Goal: Information Seeking & Learning: Learn about a topic

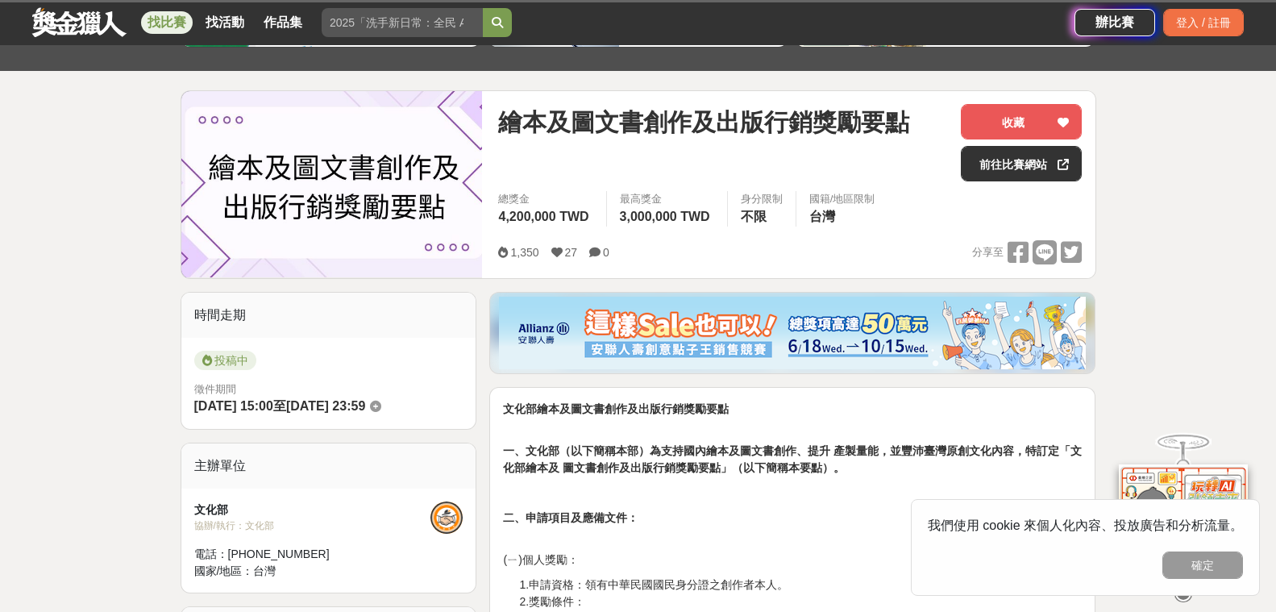
scroll to position [161, 0]
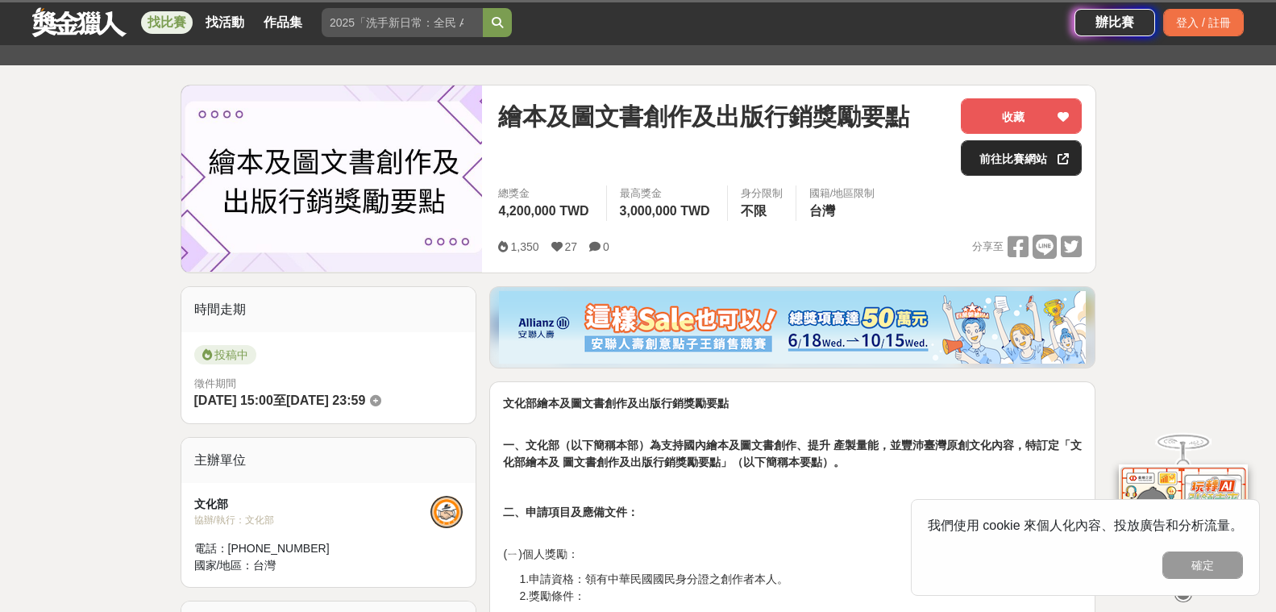
click at [1017, 156] on link "前往比賽網站" at bounding box center [1021, 157] width 121 height 35
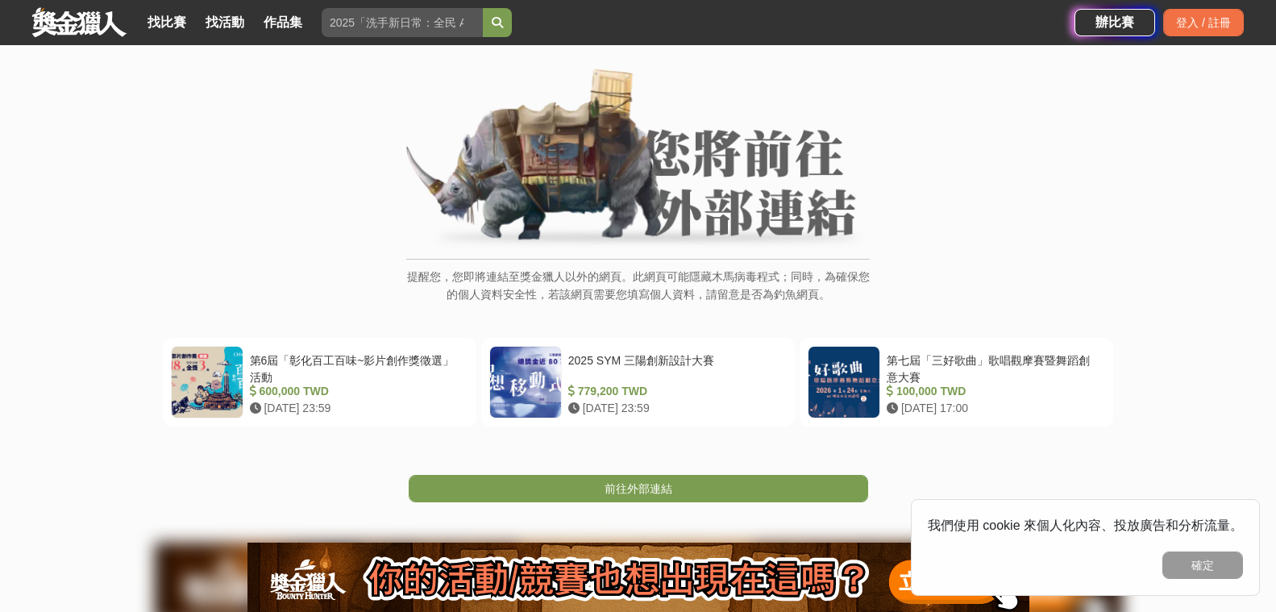
scroll to position [71, 0]
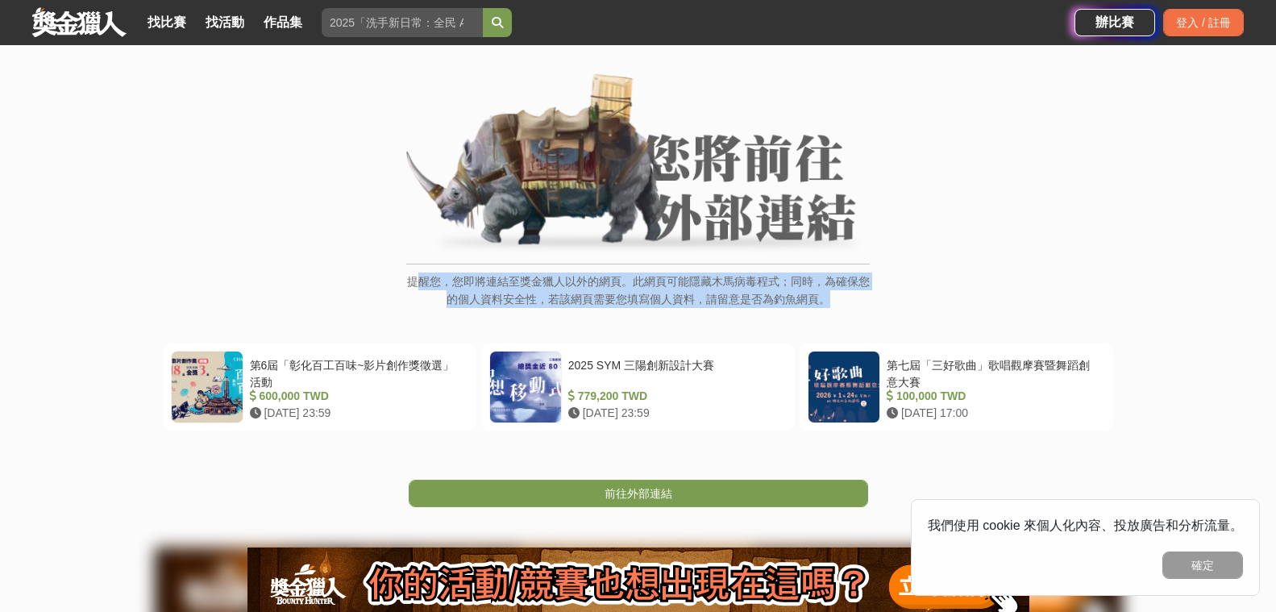
drag, startPoint x: 432, startPoint y: 277, endPoint x: 903, endPoint y: 307, distance: 471.8
click at [903, 307] on div "提醒您，您即將連結至獎金獵人以外的網頁。此網頁可能隱藏木馬病毒程式；同時，為確保您的個人資料安全性，若該網頁需要您填寫個人資料，請留意是否為釣魚網頁。" at bounding box center [638, 199] width 1212 height 252
click at [918, 314] on div "提醒您，您即將連結至獎金獵人以外的網頁。此網頁可能隱藏木馬病毒程式；同時，為確保您的個人資料安全性，若該網頁需要您填寫個人資料，請留意是否為釣魚網頁。" at bounding box center [638, 199] width 1212 height 252
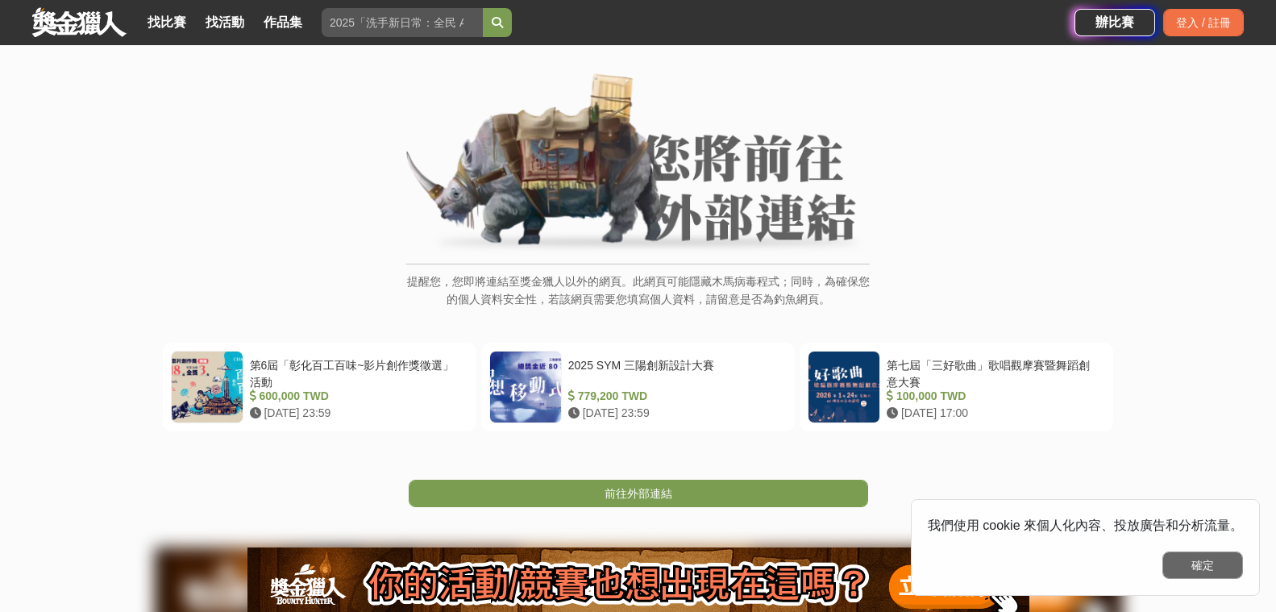
click at [1209, 569] on button "確定" at bounding box center [1203, 564] width 81 height 27
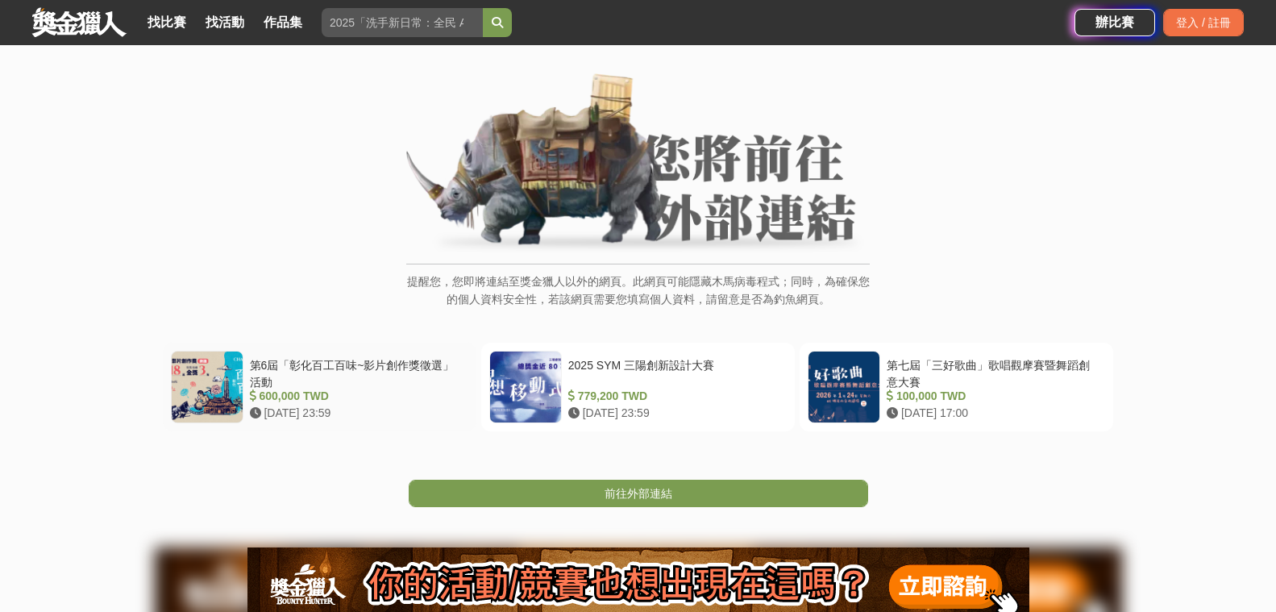
click at [306, 376] on div "第6屆「彰化百工百味~影片創作獎徵選」活動" at bounding box center [356, 372] width 212 height 31
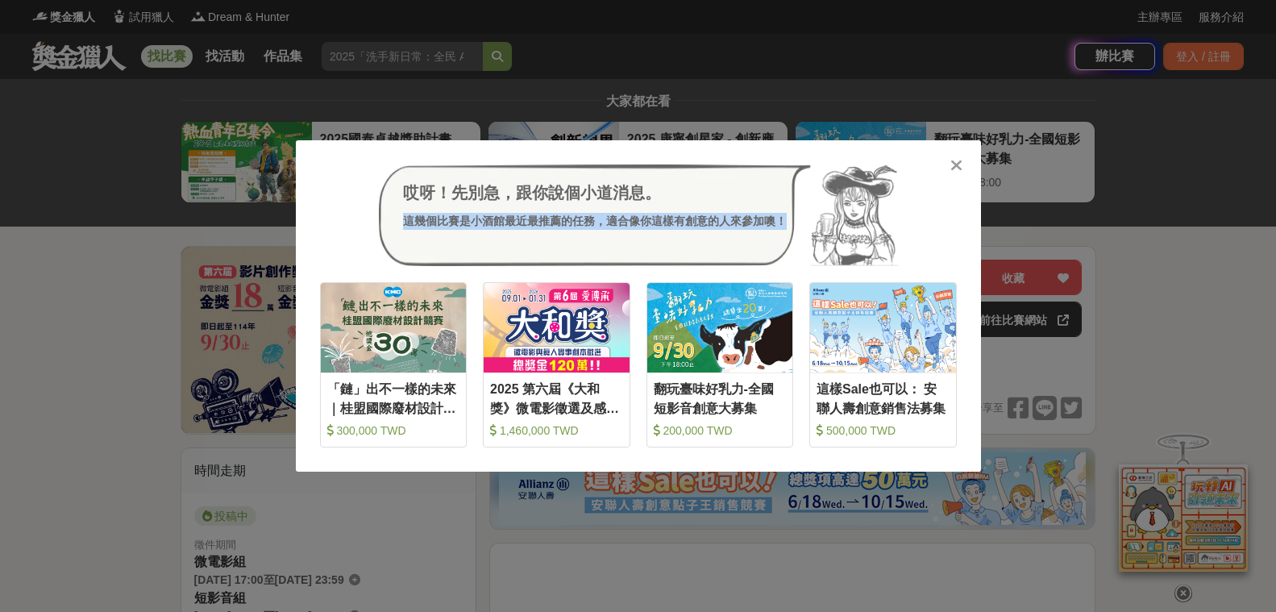
drag, startPoint x: 411, startPoint y: 220, endPoint x: 785, endPoint y: 221, distance: 374.1
click at [785, 221] on div "這幾個比賽是小酒館最近最推薦的任務，適合像你這樣有創意的人來參加噢！" at bounding box center [595, 221] width 384 height 17
click at [730, 248] on div "哎呀！先別急，跟你說個小道消息。 這幾個比賽是小酒館最近最推薦的任務，適合像你這樣有創意的人來參加噢！" at bounding box center [595, 215] width 432 height 102
click at [955, 159] on icon at bounding box center [957, 165] width 12 height 16
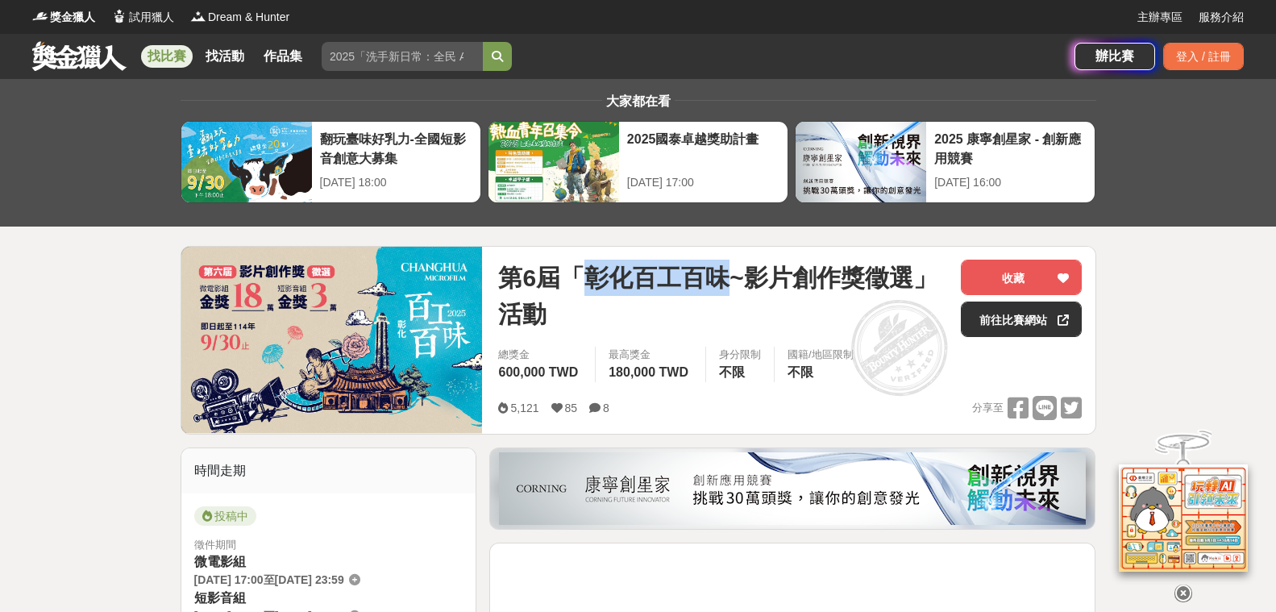
drag, startPoint x: 589, startPoint y: 273, endPoint x: 719, endPoint y: 277, distance: 129.9
click at [719, 277] on span "第6屆「彰化百工百味~影片創作獎徵選」活動" at bounding box center [723, 296] width 450 height 73
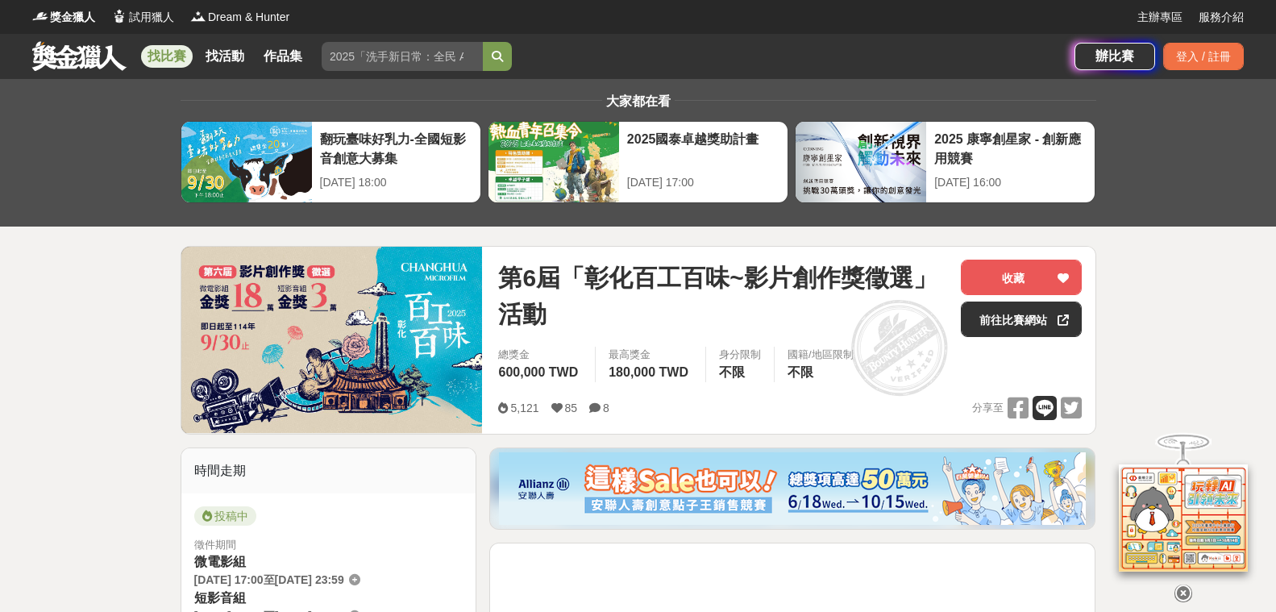
click at [1040, 410] on icon at bounding box center [1045, 408] width 24 height 24
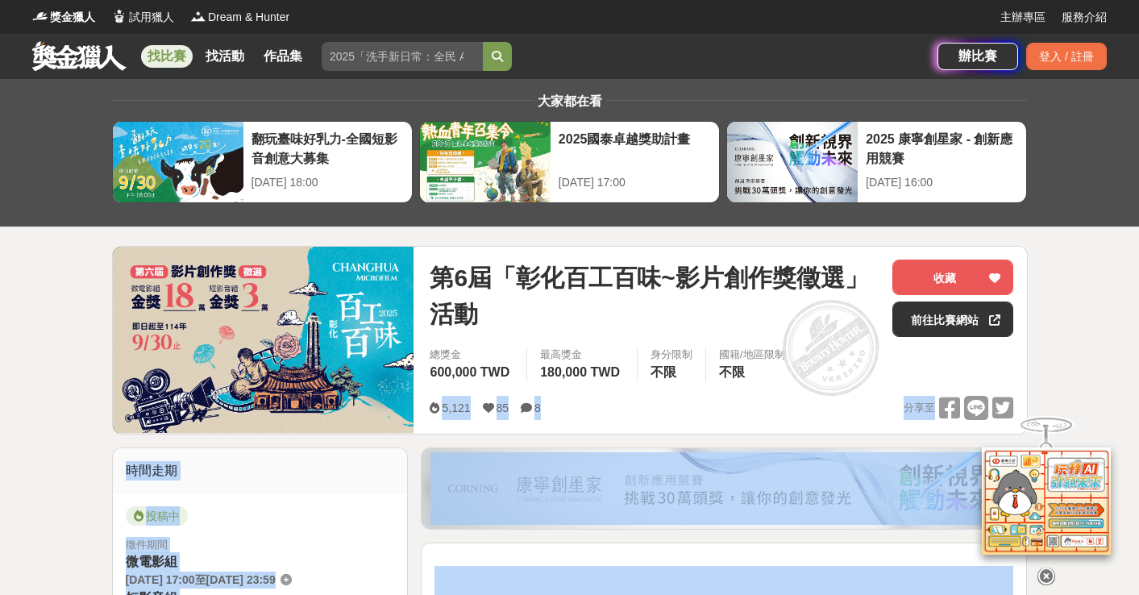
drag, startPoint x: 974, startPoint y: 408, endPoint x: 1201, endPoint y: 390, distance: 228.0
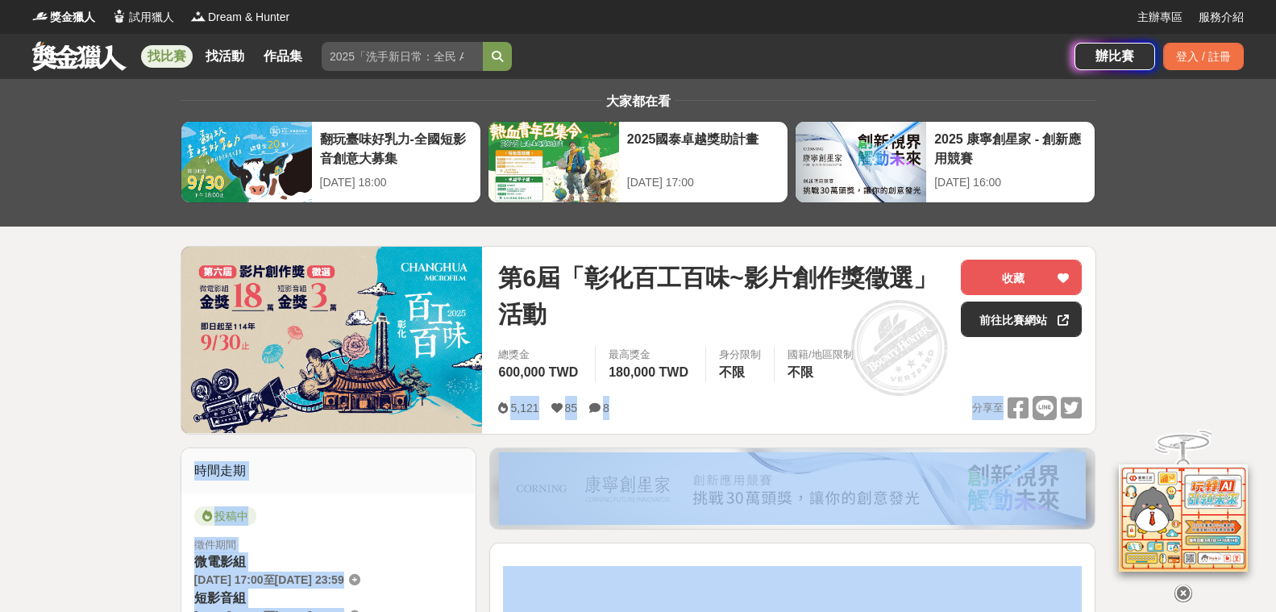
click at [846, 401] on div "5,121 85 8 分享至" at bounding box center [790, 408] width 584 height 25
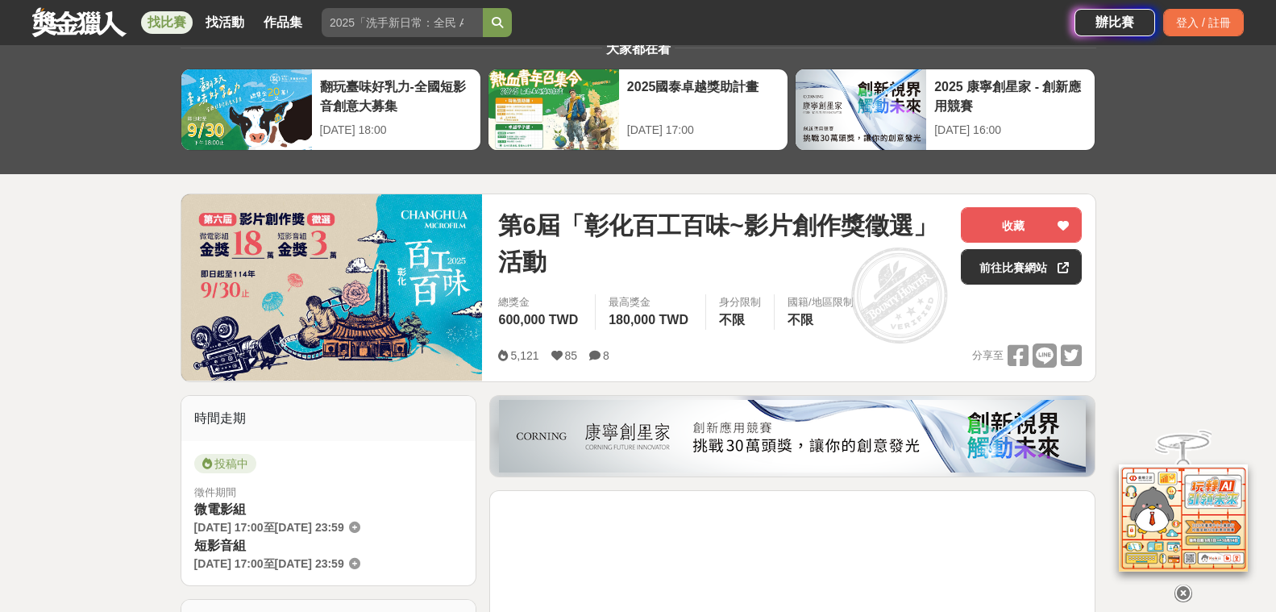
scroll to position [161, 0]
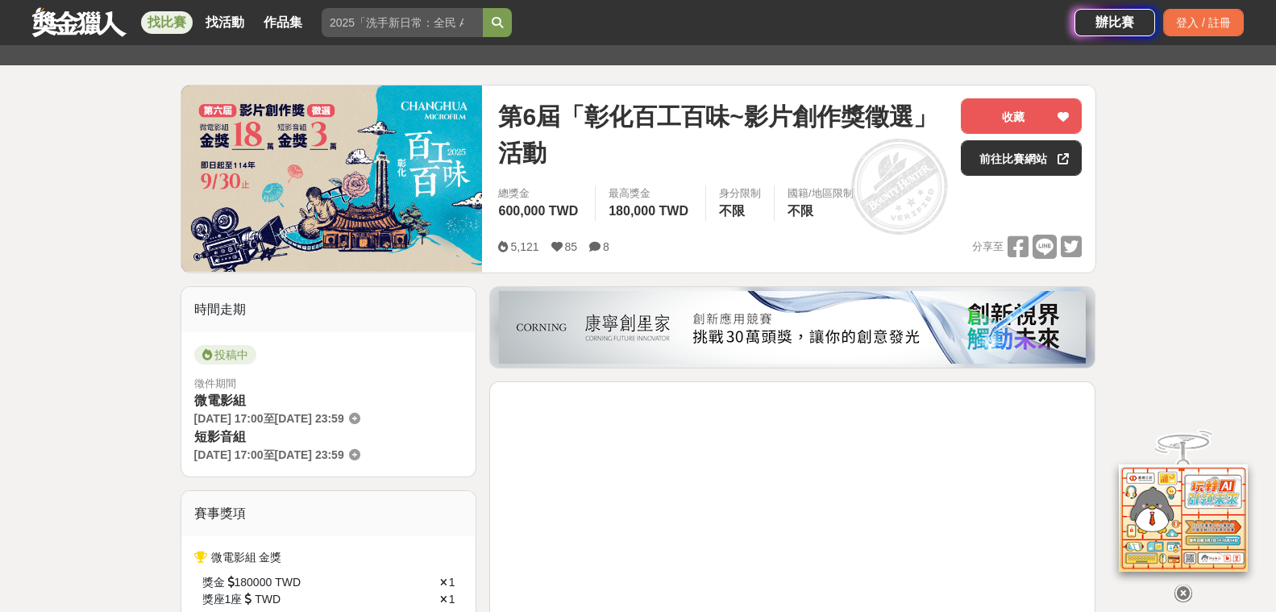
click at [759, 318] on img at bounding box center [792, 327] width 587 height 73
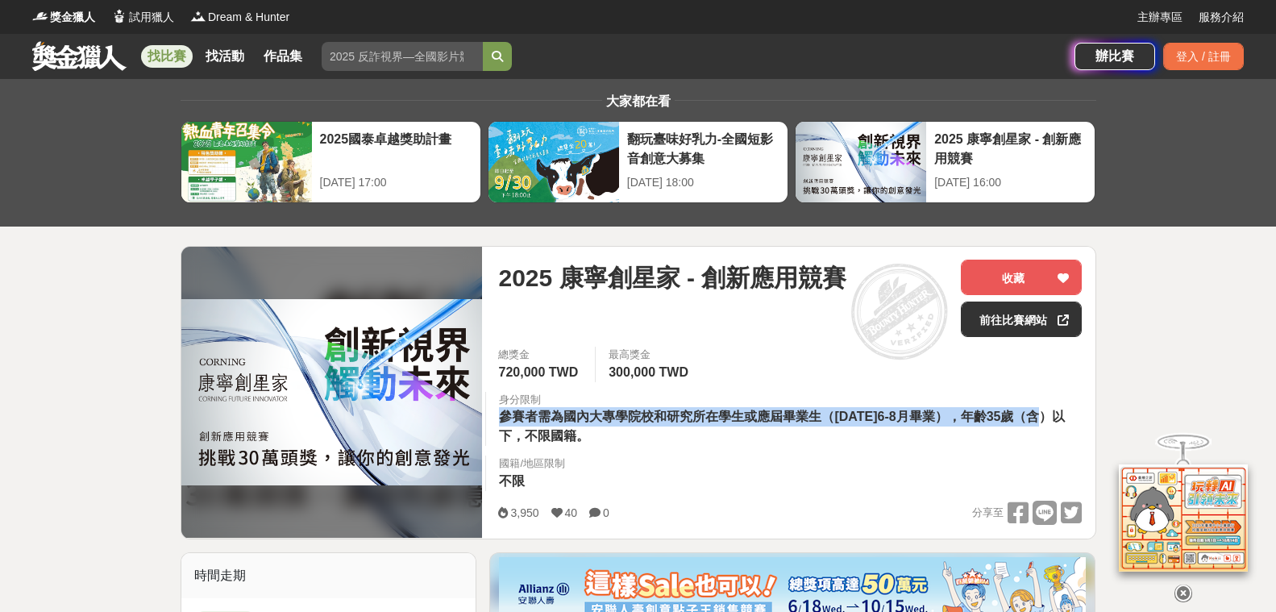
drag, startPoint x: 505, startPoint y: 418, endPoint x: 1024, endPoint y: 418, distance: 519.2
click at [1057, 418] on span "參賽者需為國內大專學院校和研究所在學生或應屆畢業生（[DATE]6-8月畢業），年齡35歲（含）以下，不限國籍。" at bounding box center [782, 426] width 566 height 33
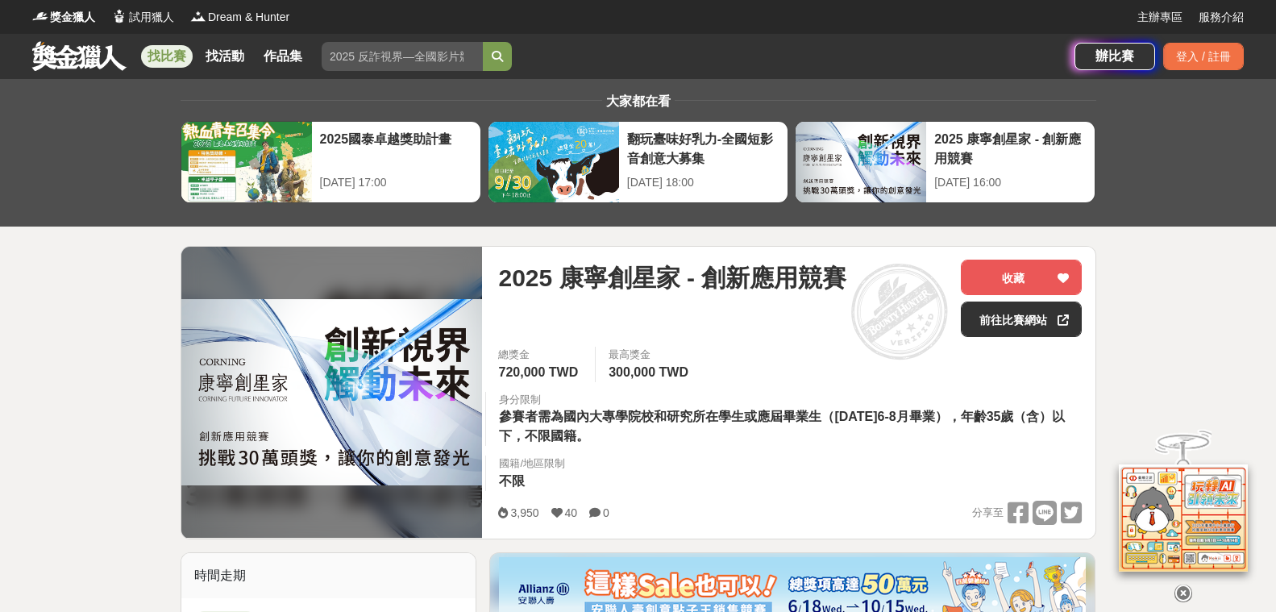
click at [770, 452] on div "總獎金 720,000 TWD 最高獎金 300,000 TWD 身分限制 參賽者需為國內大專學院校和研究所在學生或應屆畢業生（[DATE]6-8月畢業），年…" at bounding box center [789, 424] width 609 height 154
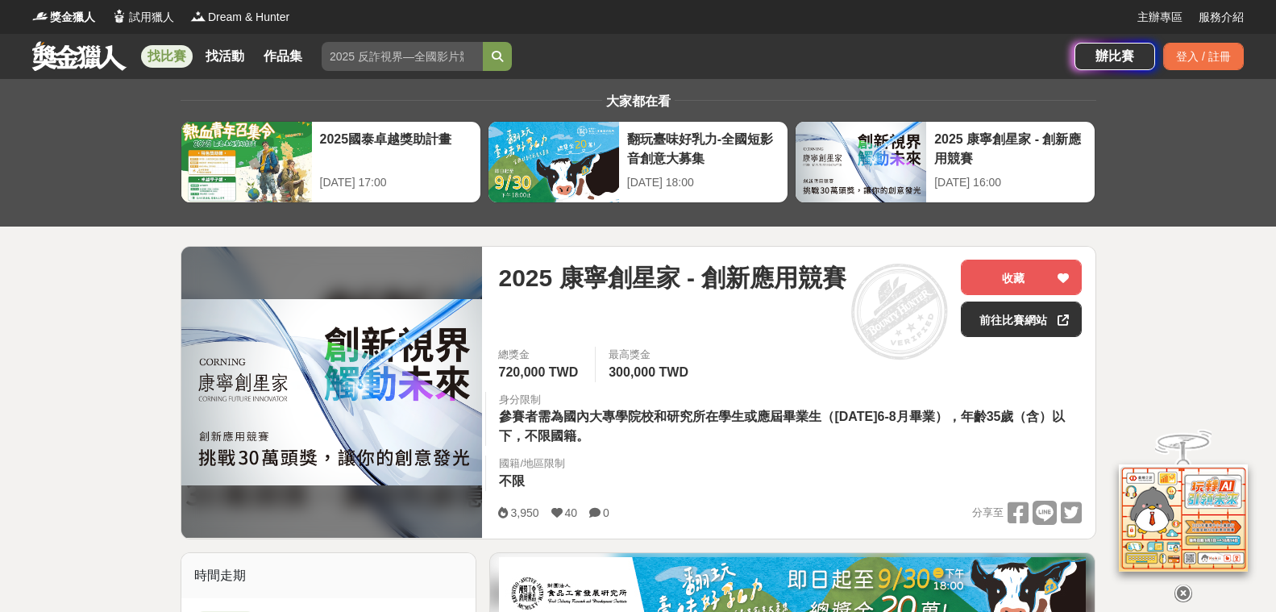
click at [164, 59] on link "找比賽" at bounding box center [167, 56] width 52 height 23
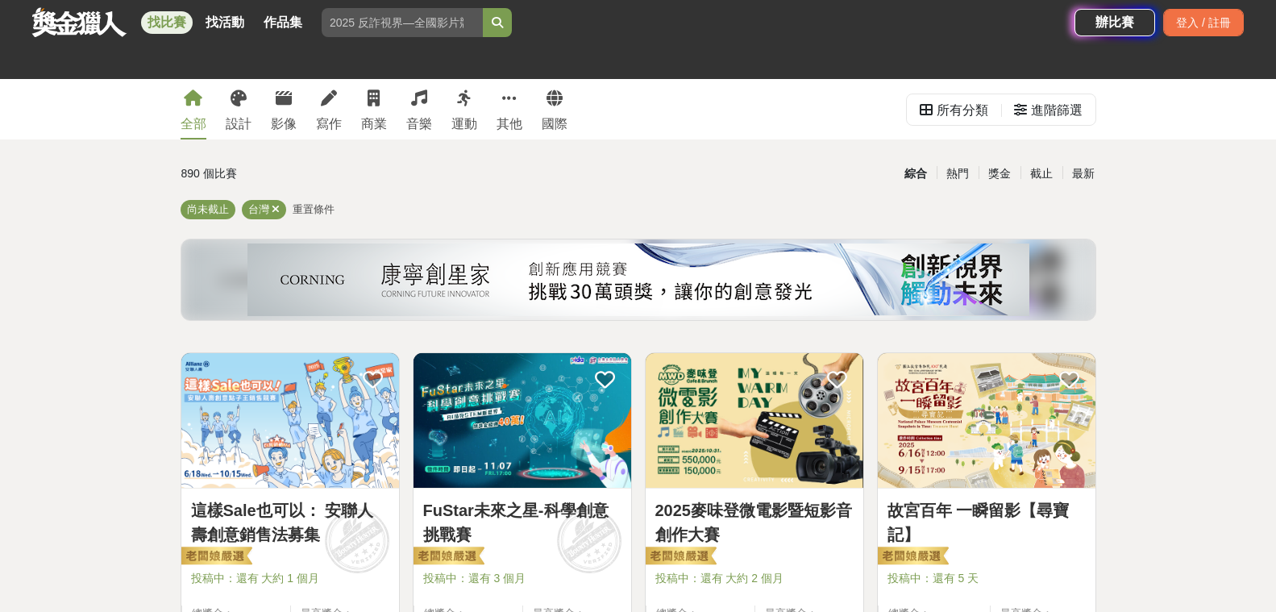
scroll to position [322, 0]
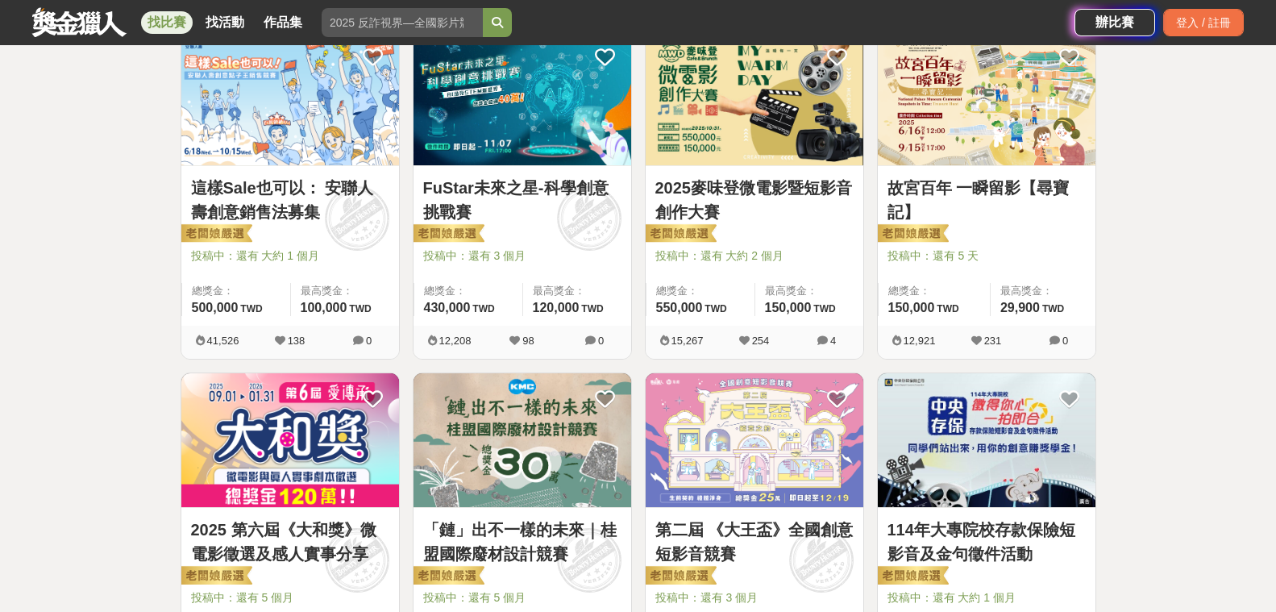
click at [539, 136] on img at bounding box center [523, 98] width 218 height 135
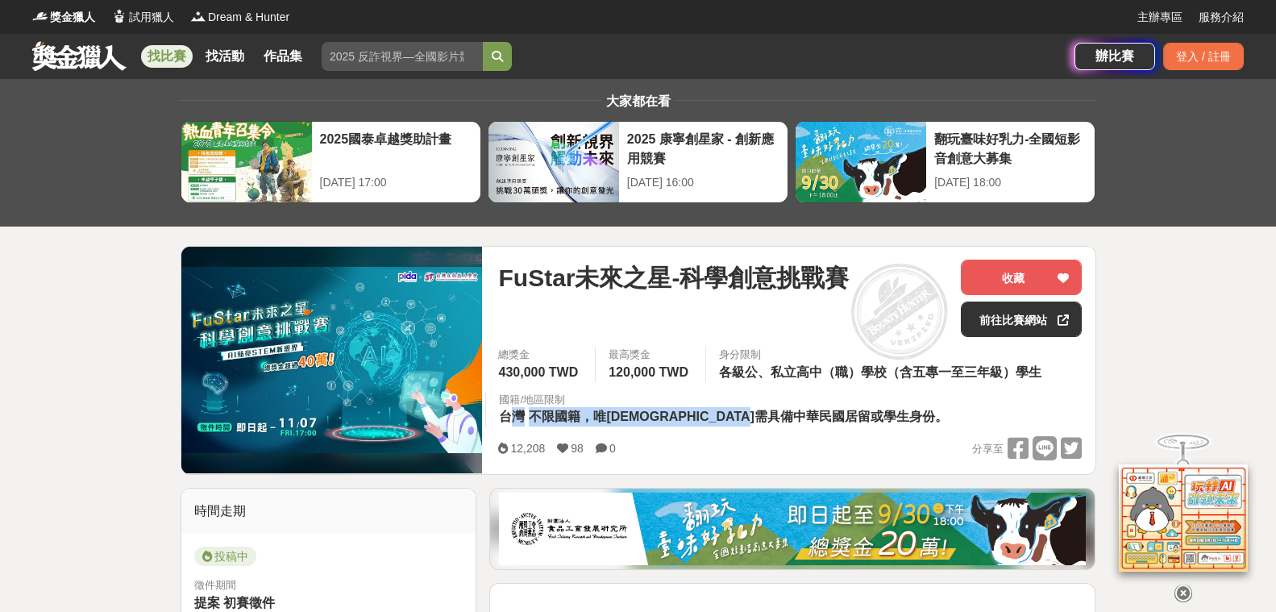
drag, startPoint x: 506, startPoint y: 417, endPoint x: 838, endPoint y: 420, distance: 331.4
click at [838, 420] on div "國籍/地區限制 台灣 不限國籍，唯外籍人士需具備中華民國居留或學生身份。" at bounding box center [724, 409] width 479 height 35
click at [880, 426] on div "總獎金 430,000 TWD 最高獎金 120,000 TWD 身分限制 各級公、私立高中（職）學校（含五專一至三年級）學生 國籍/地區限制 台灣 不限國籍…" at bounding box center [789, 391] width 609 height 89
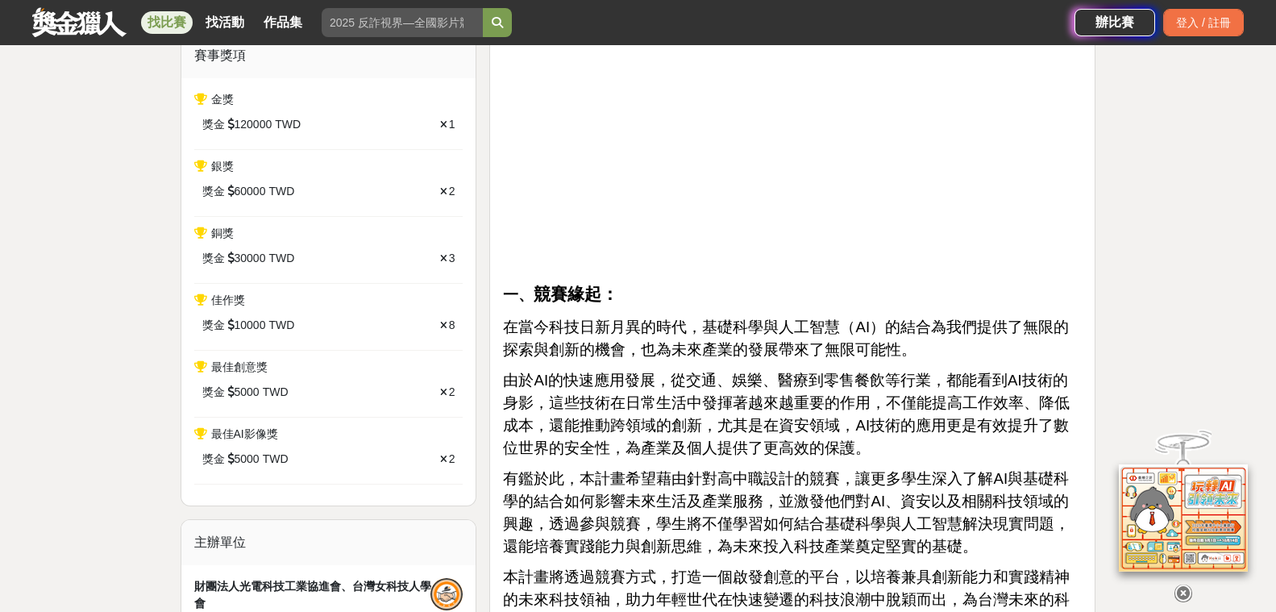
scroll to position [726, 0]
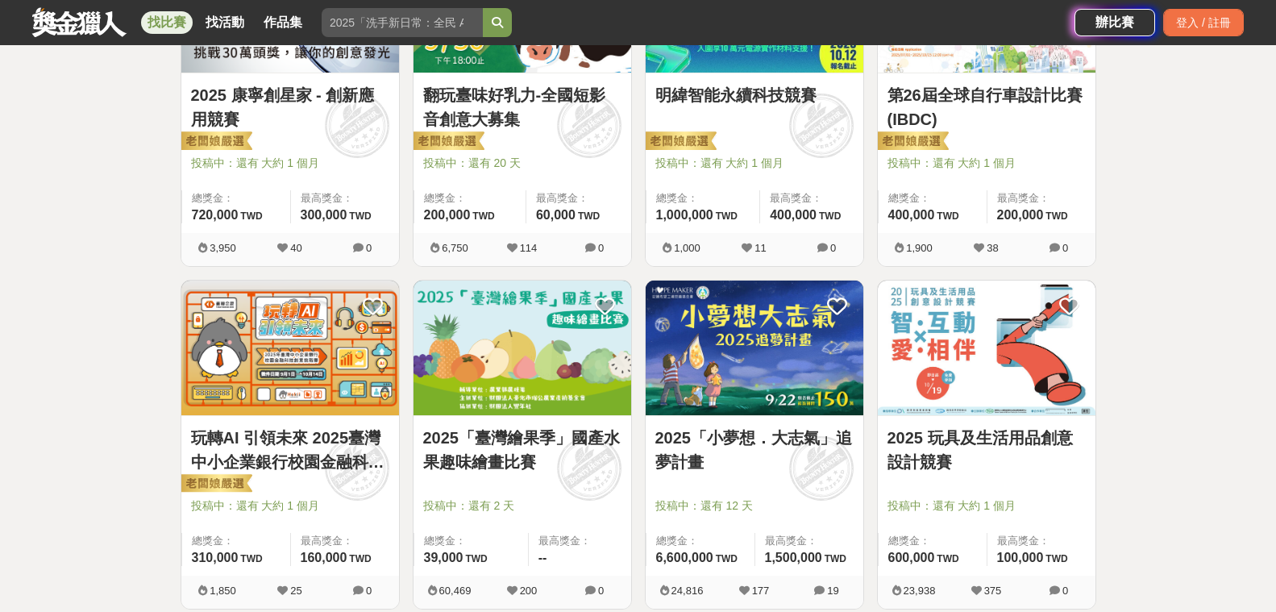
scroll to position [1129, 0]
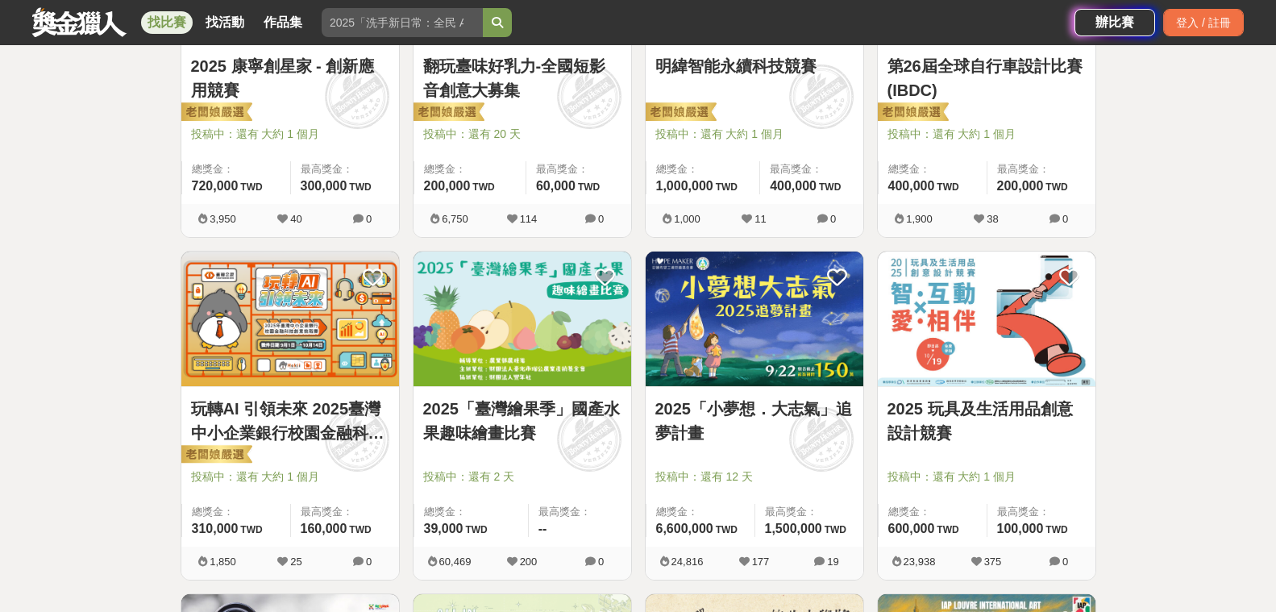
click at [731, 360] on img at bounding box center [755, 319] width 218 height 135
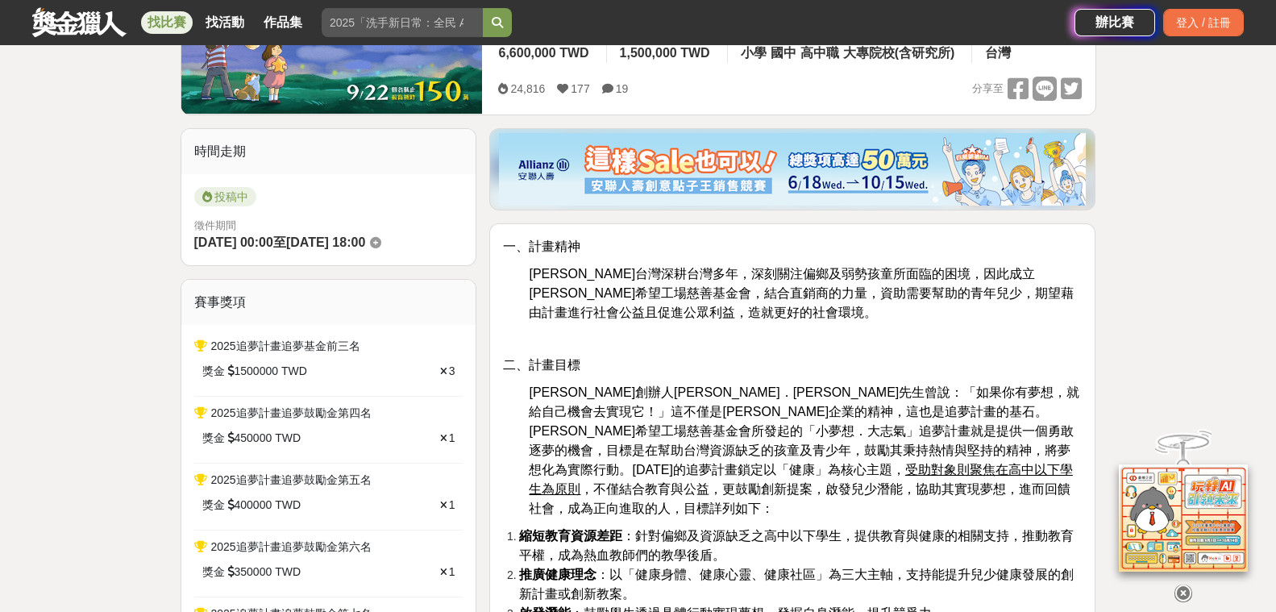
scroll to position [322, 0]
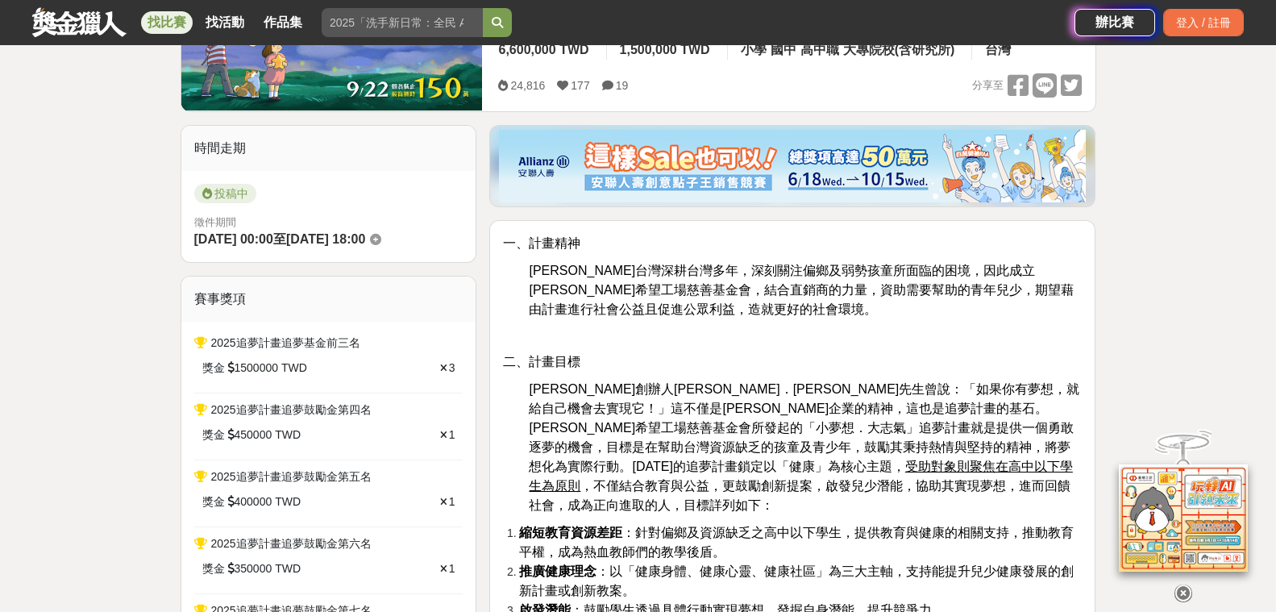
click at [689, 315] on p "[PERSON_NAME]台灣深耕台灣多年，深刻關注偏鄉及弱勢孩童所面臨的困境，因此成立[PERSON_NAME]希望工場慈善基金會，結合直銷商的力量，資助需…" at bounding box center [805, 290] width 553 height 58
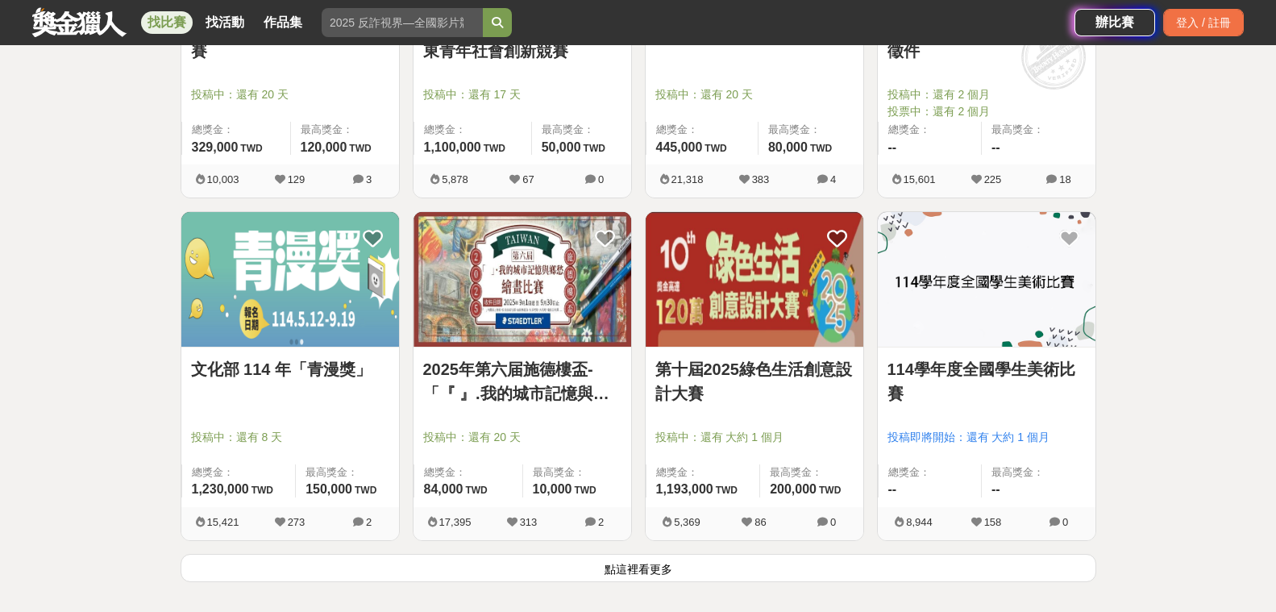
scroll to position [1854, 0]
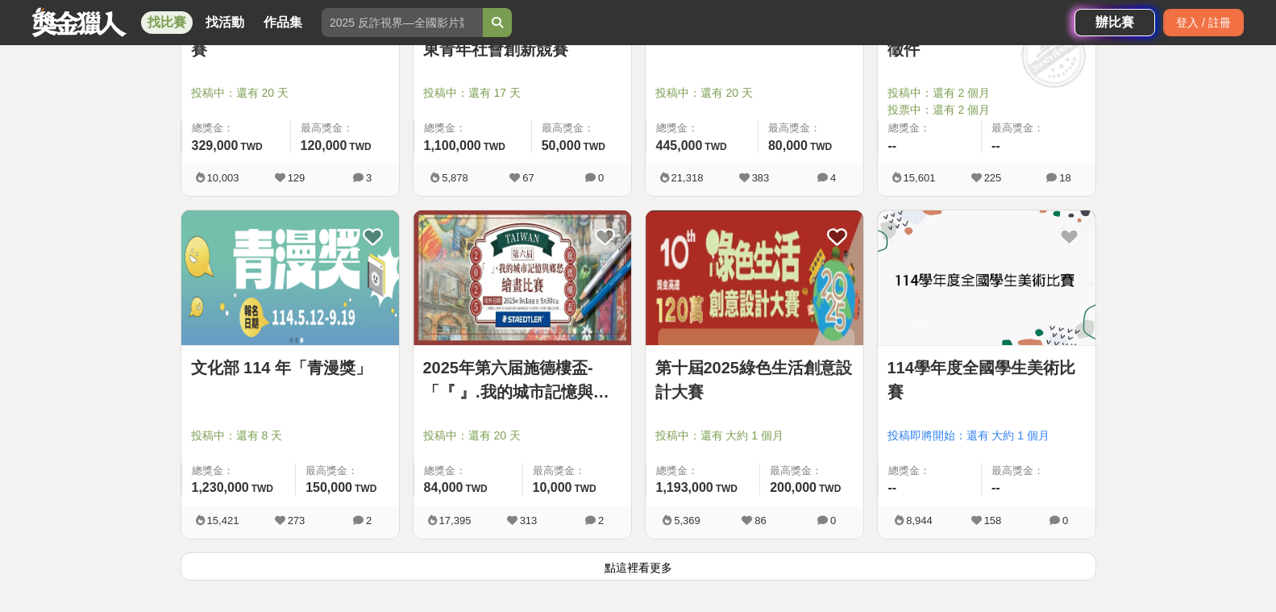
click at [553, 343] on img at bounding box center [523, 277] width 218 height 135
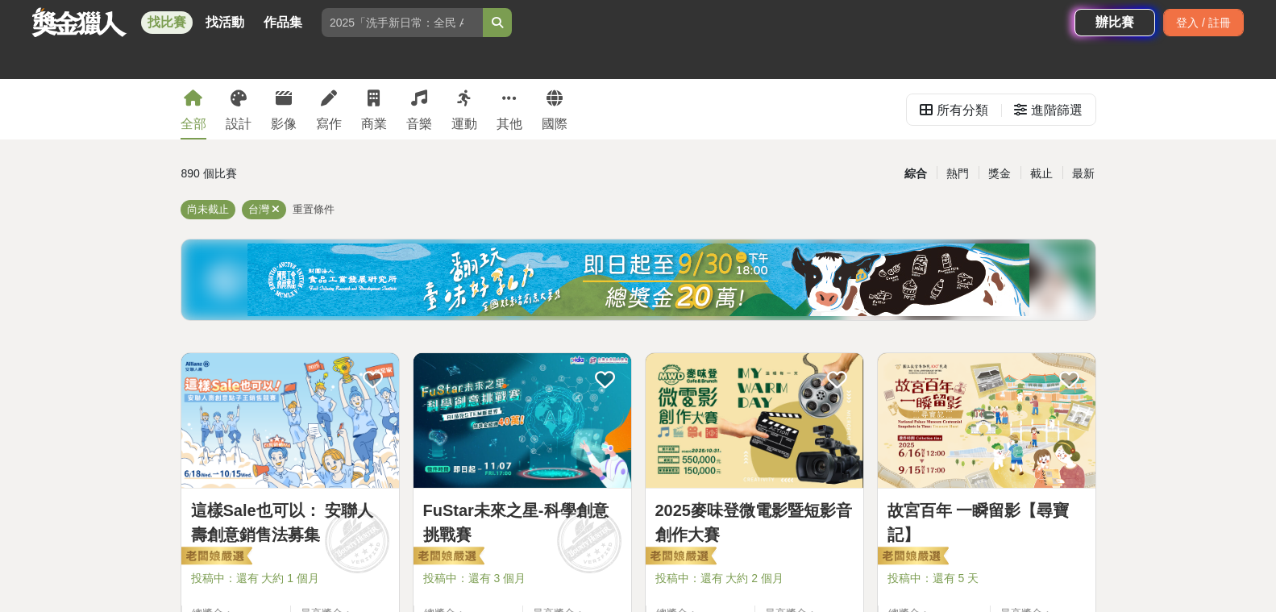
scroll to position [1854, 0]
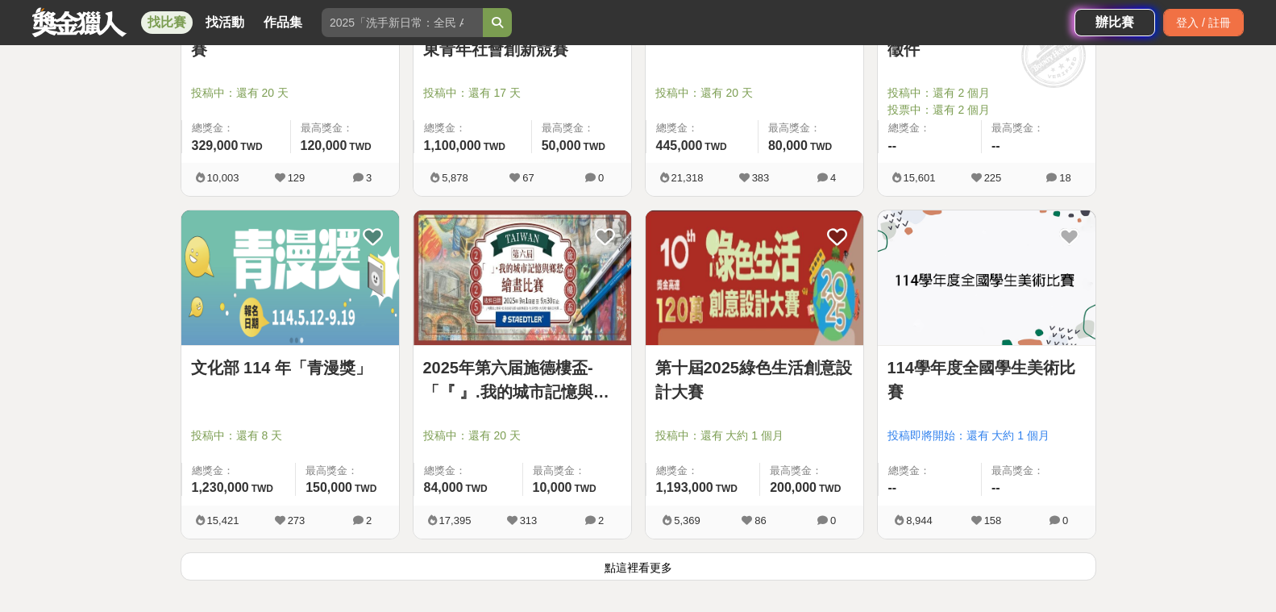
click at [530, 386] on link "2025年第六届施德樓盃-「『 』.我的城市記憶與鄉愁」繪畫比賽" at bounding box center [522, 380] width 198 height 48
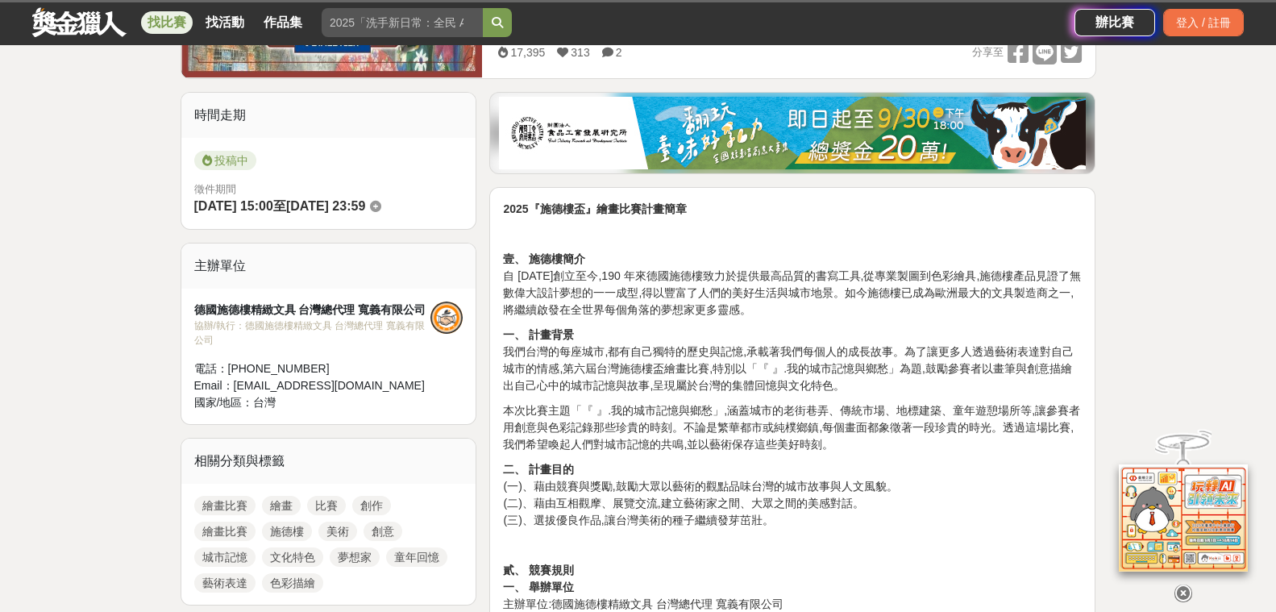
scroll to position [403, 0]
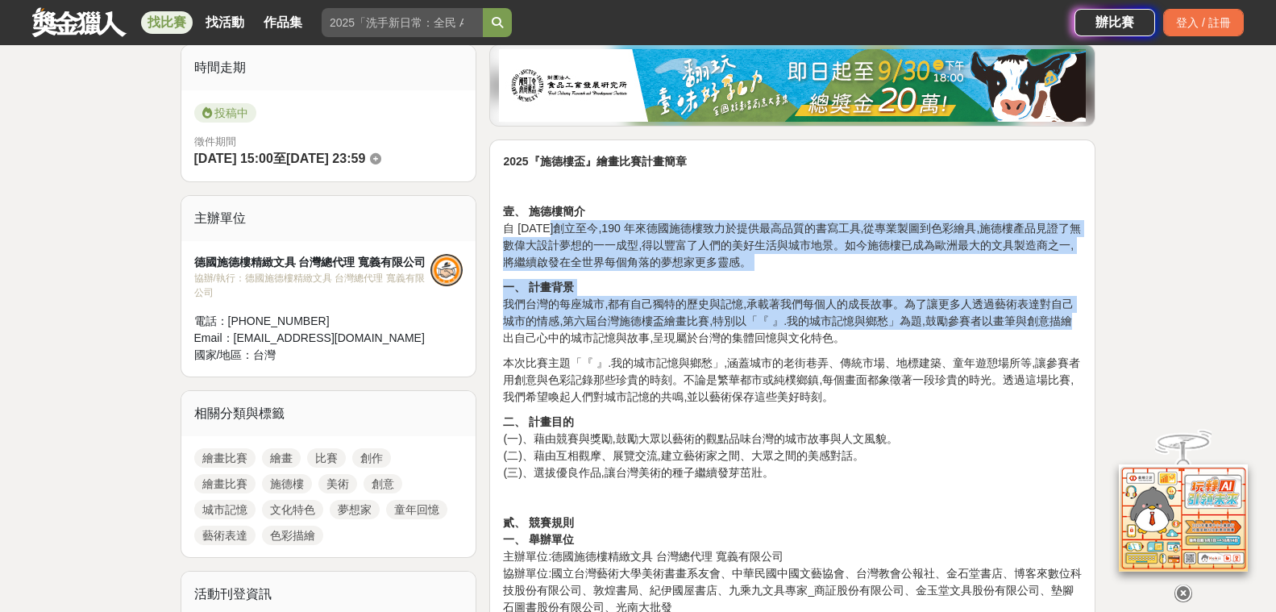
drag, startPoint x: 547, startPoint y: 225, endPoint x: 1063, endPoint y: 327, distance: 525.1
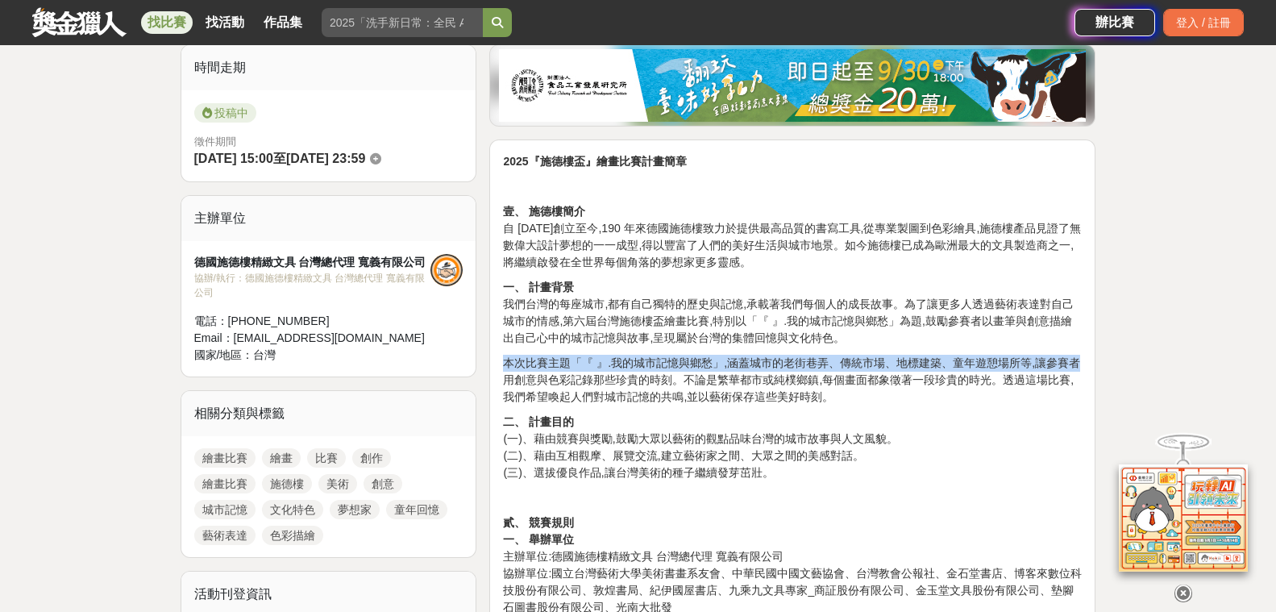
drag, startPoint x: 507, startPoint y: 362, endPoint x: 1084, endPoint y: 365, distance: 576.4
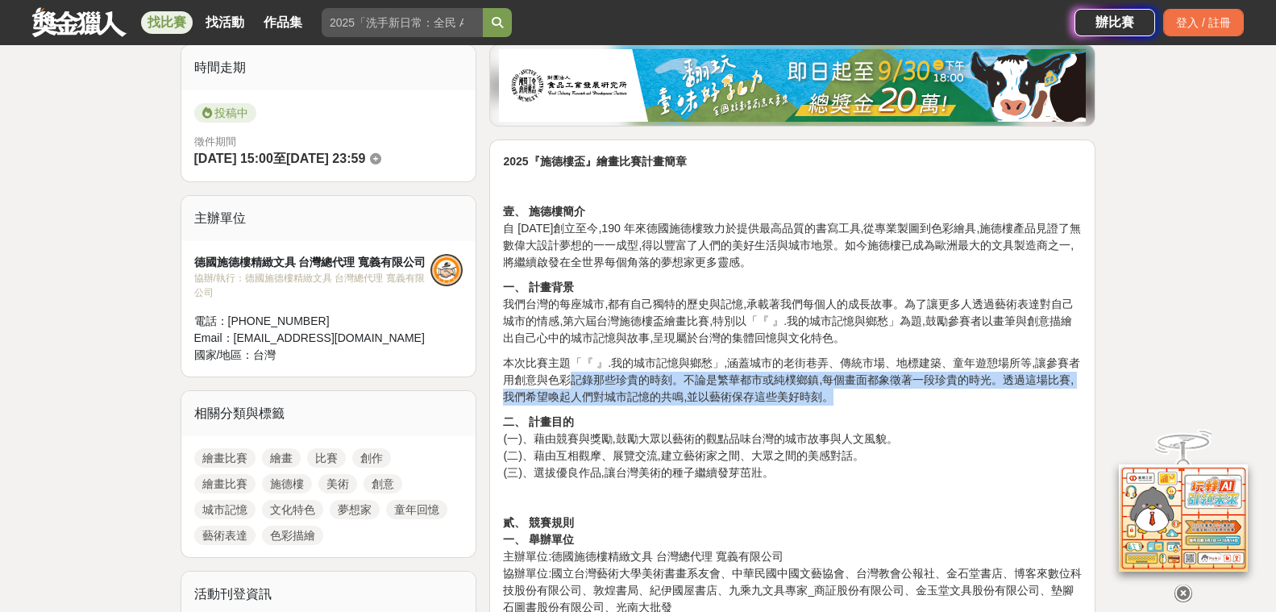
drag, startPoint x: 609, startPoint y: 385, endPoint x: 961, endPoint y: 393, distance: 351.6
click at [961, 393] on p "本次比賽主題「『 』.我的城市記憶與鄉愁」,涵蓋城市的老街巷弄、傳統市場、地標建築、童年遊憩場所等,讓參賽者用創意與色彩記錄那些珍貴的時刻。不論是繁華都市或純…" at bounding box center [792, 380] width 579 height 51
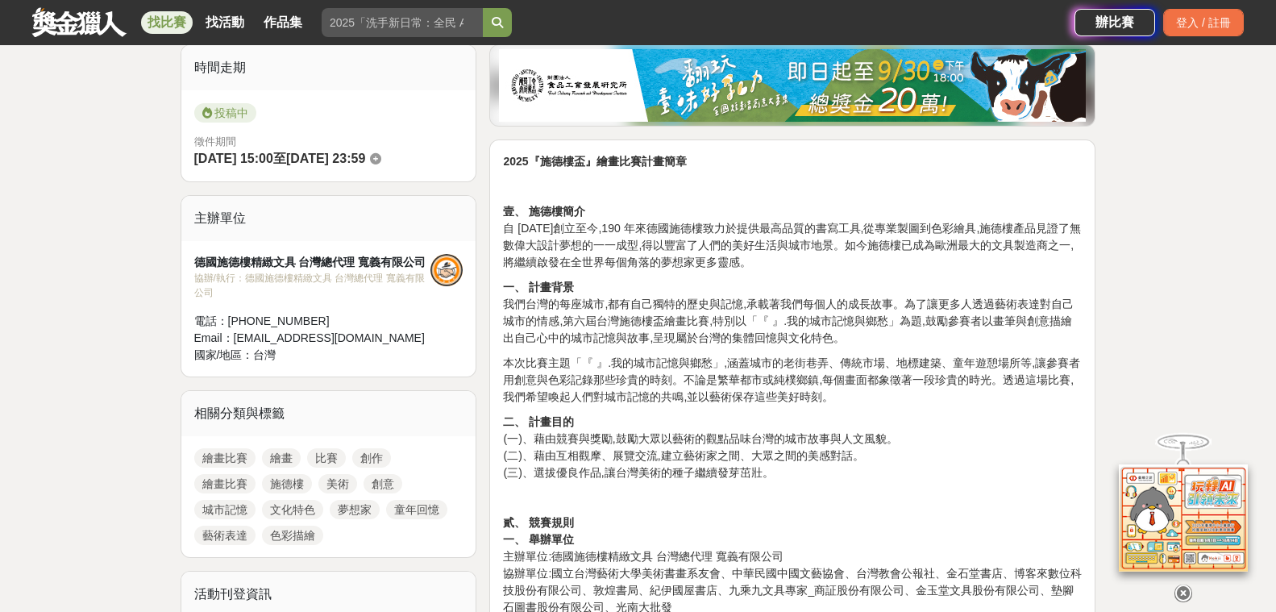
click at [875, 414] on p "二、 計畫目的 (一)、藉由競賽與獎勵,鼓勵大眾以藝術的觀點品味台灣的城市故事與人文風貌。 (二)、藉由互相觀摩、展覽交流,建立藝術家之間、大眾之間的美感對話…" at bounding box center [792, 448] width 579 height 68
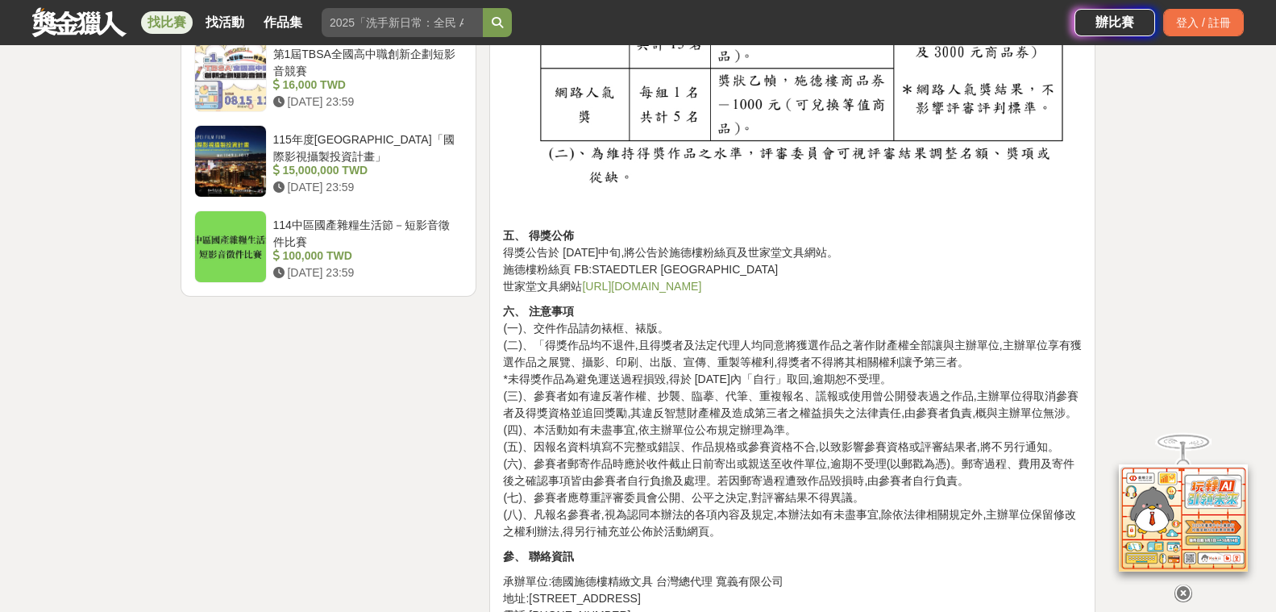
scroll to position [2249, 0]
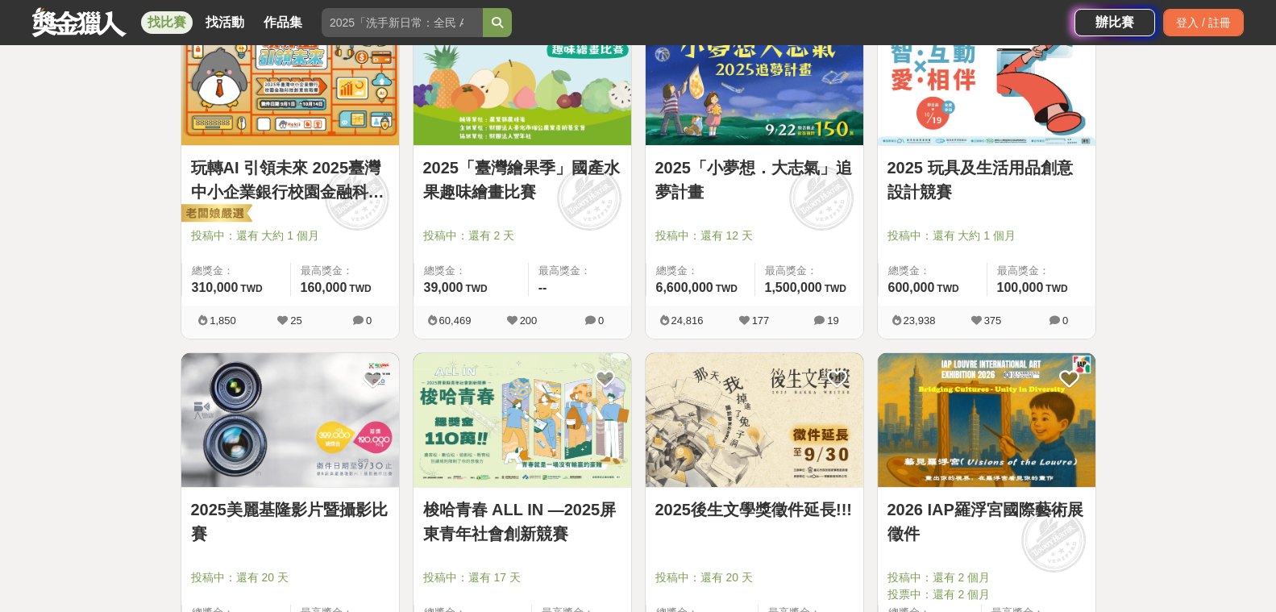
scroll to position [1129, 0]
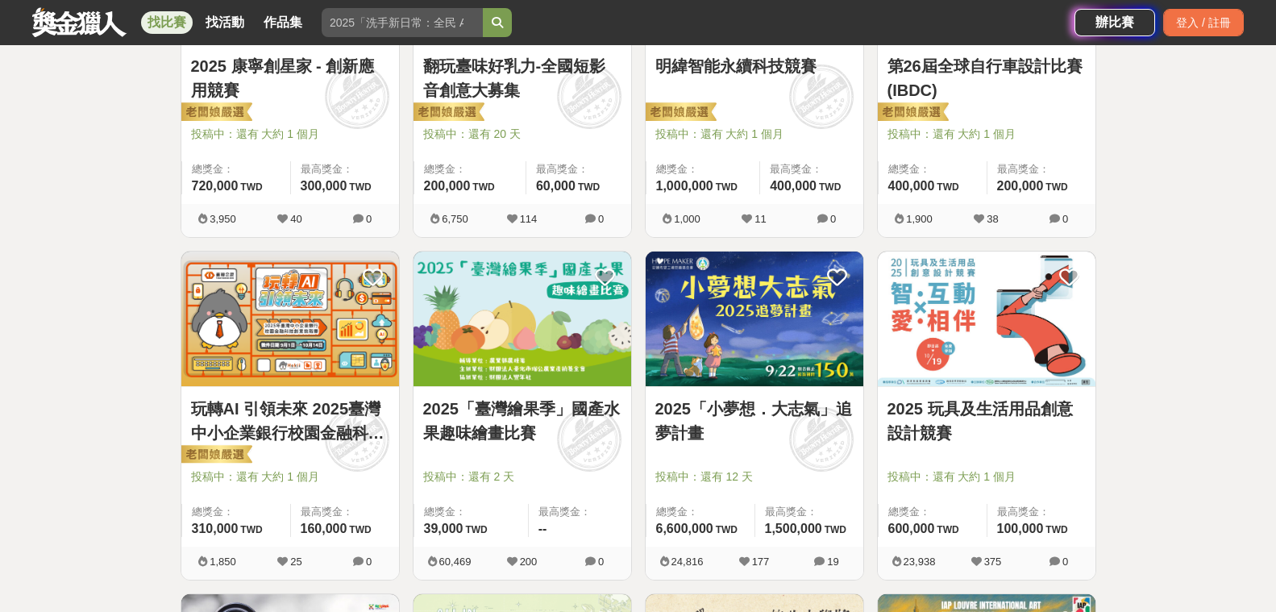
click at [535, 343] on img at bounding box center [523, 319] width 218 height 135
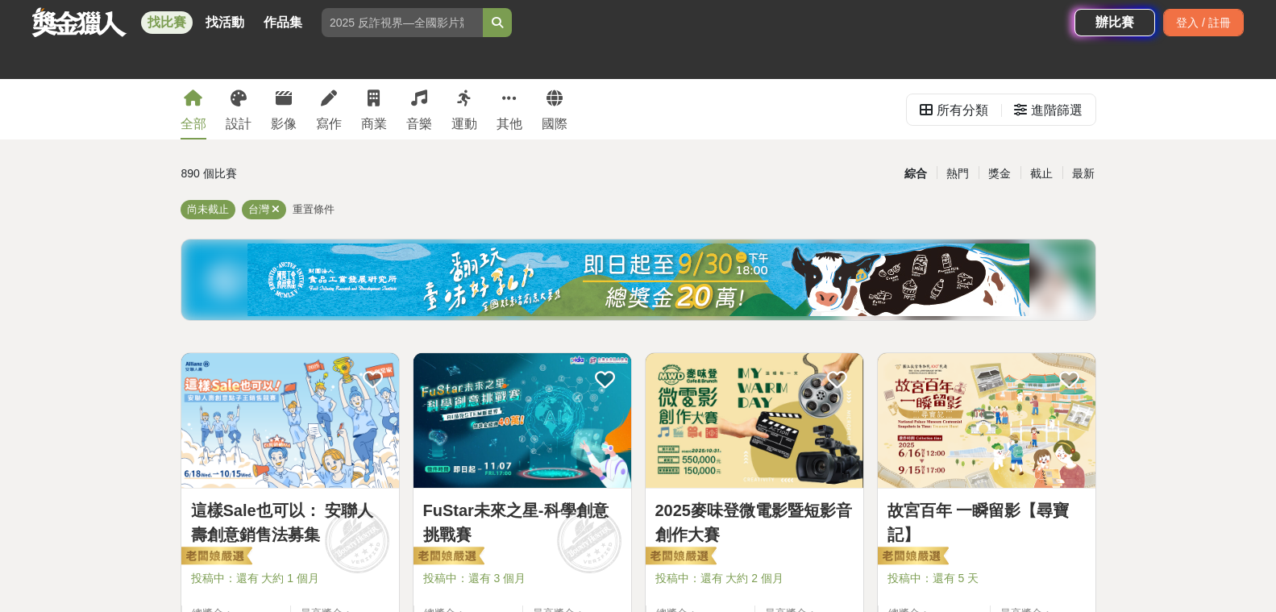
scroll to position [887, 0]
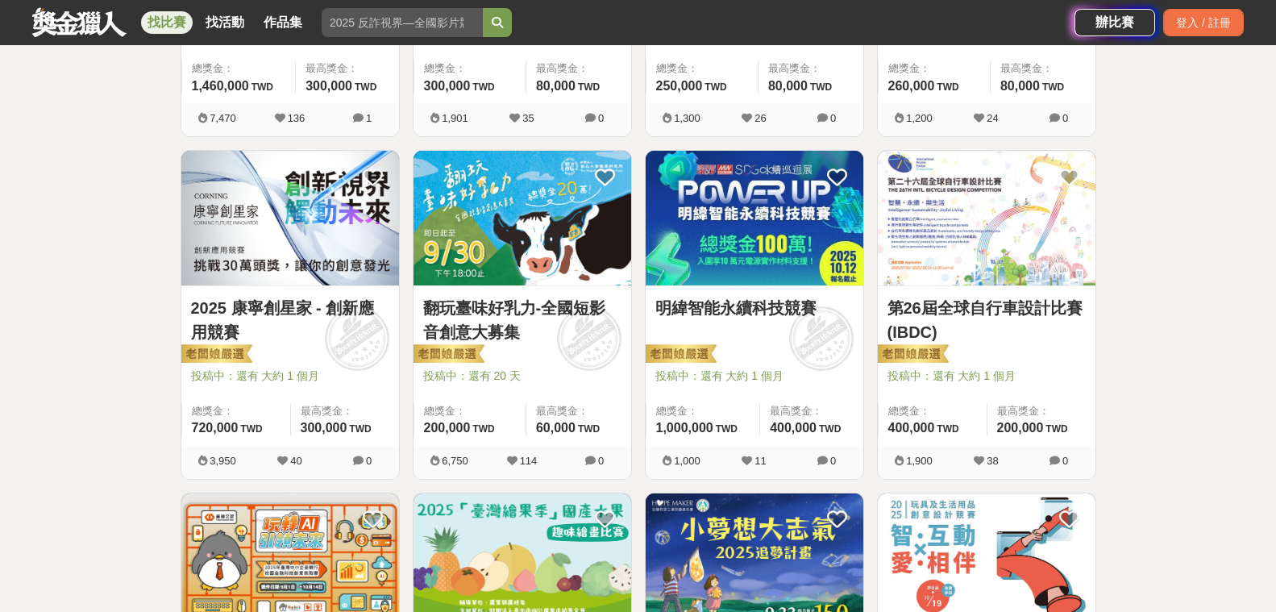
click at [743, 251] on img at bounding box center [755, 218] width 218 height 135
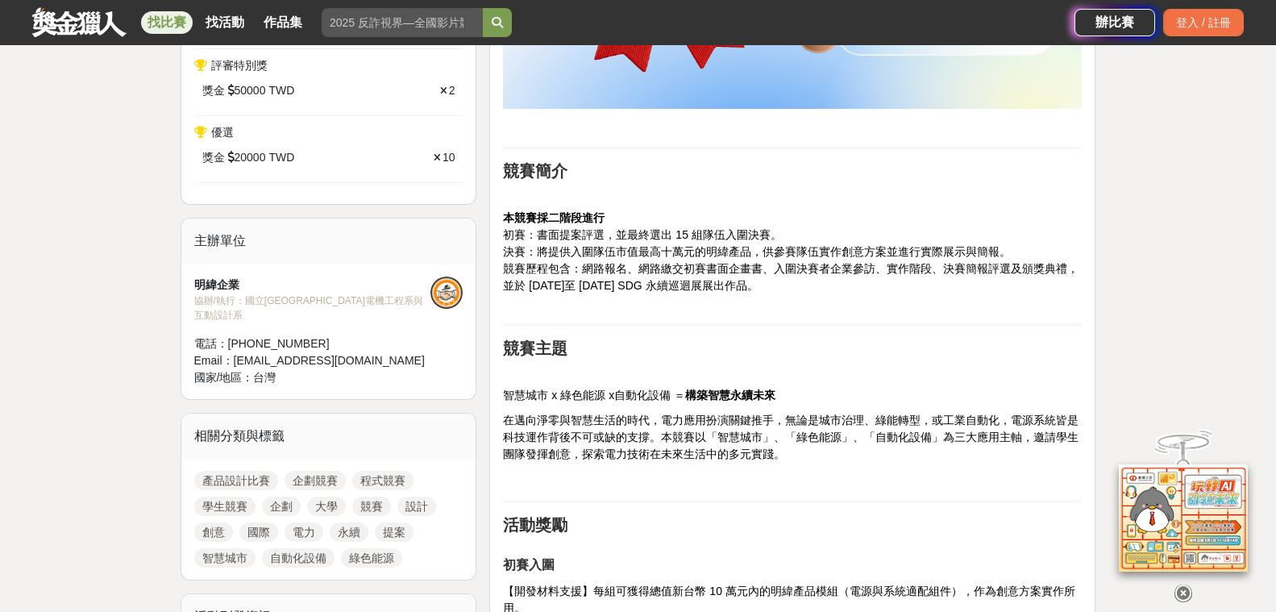
scroll to position [806, 0]
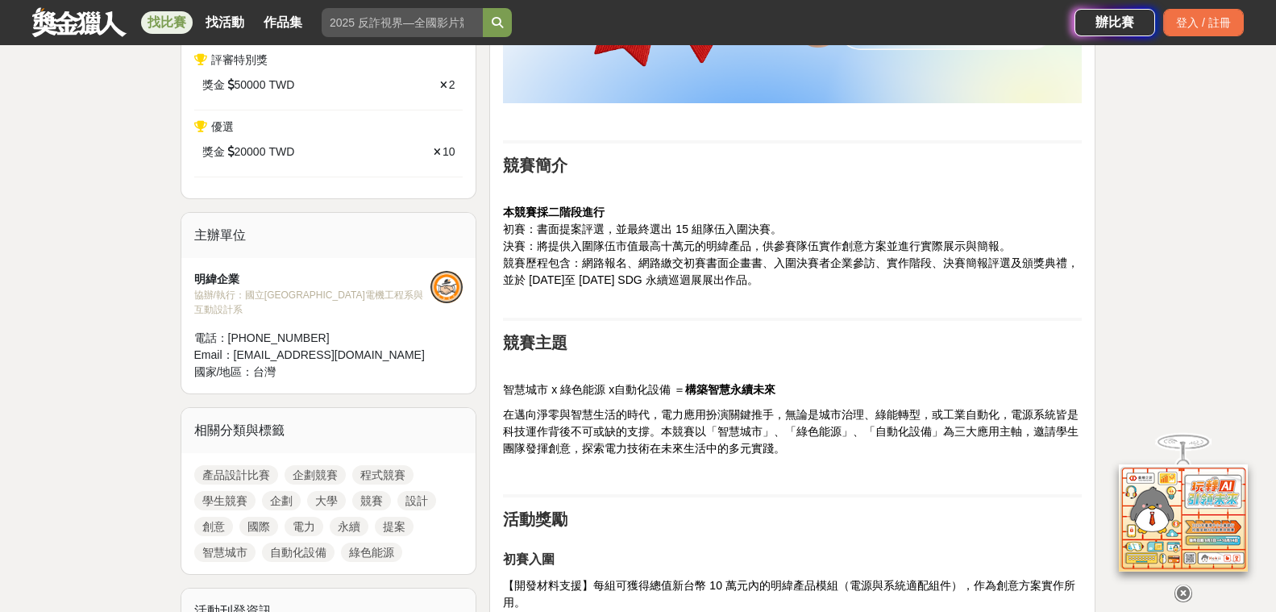
drag, startPoint x: 538, startPoint y: 230, endPoint x: 1069, endPoint y: 279, distance: 533.6
click at [1069, 279] on p "本競賽採二階段進行 初賽：書面提案評選，並最終選出 15 組隊伍入圍決賽。 決賽：將提供入圍隊伍市值最高十萬元的明緯產品，供參賽隊伍實作創意方案並進行實際展示…" at bounding box center [792, 255] width 579 height 102
click at [884, 340] on h2 "競賽主題" at bounding box center [792, 342] width 579 height 19
drag, startPoint x: 505, startPoint y: 393, endPoint x: 797, endPoint y: 390, distance: 291.1
click at [797, 390] on p "智慧城市 x 綠色能源 x自動化設備 ＝ 構築智慧永續未來" at bounding box center [792, 389] width 579 height 17
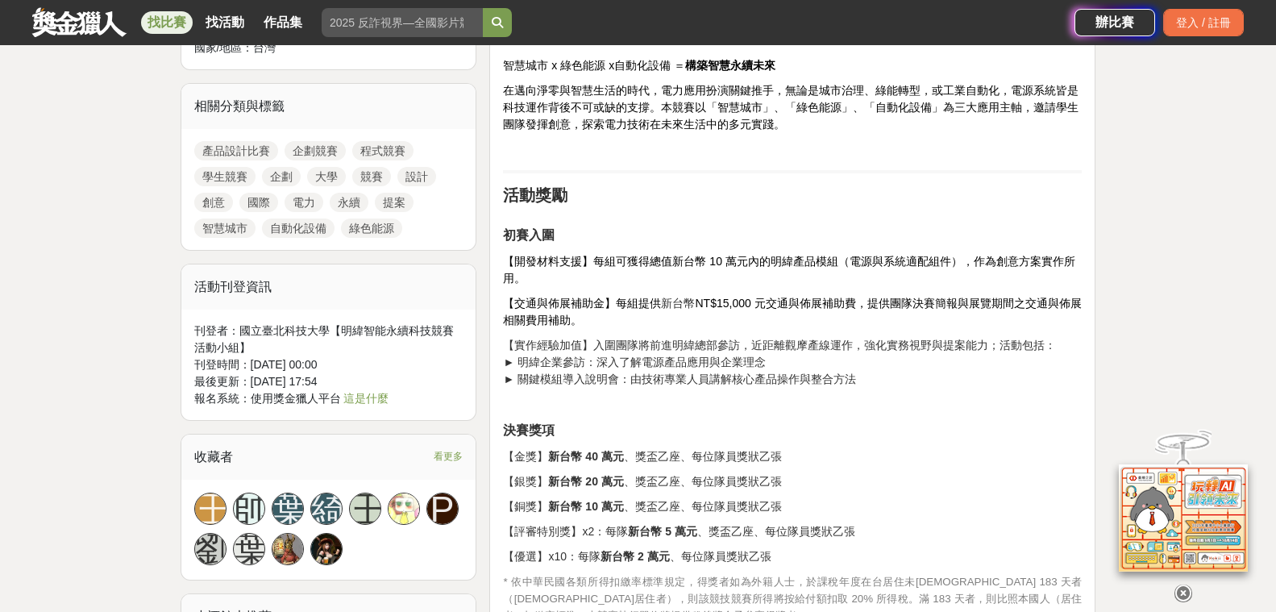
scroll to position [1209, 0]
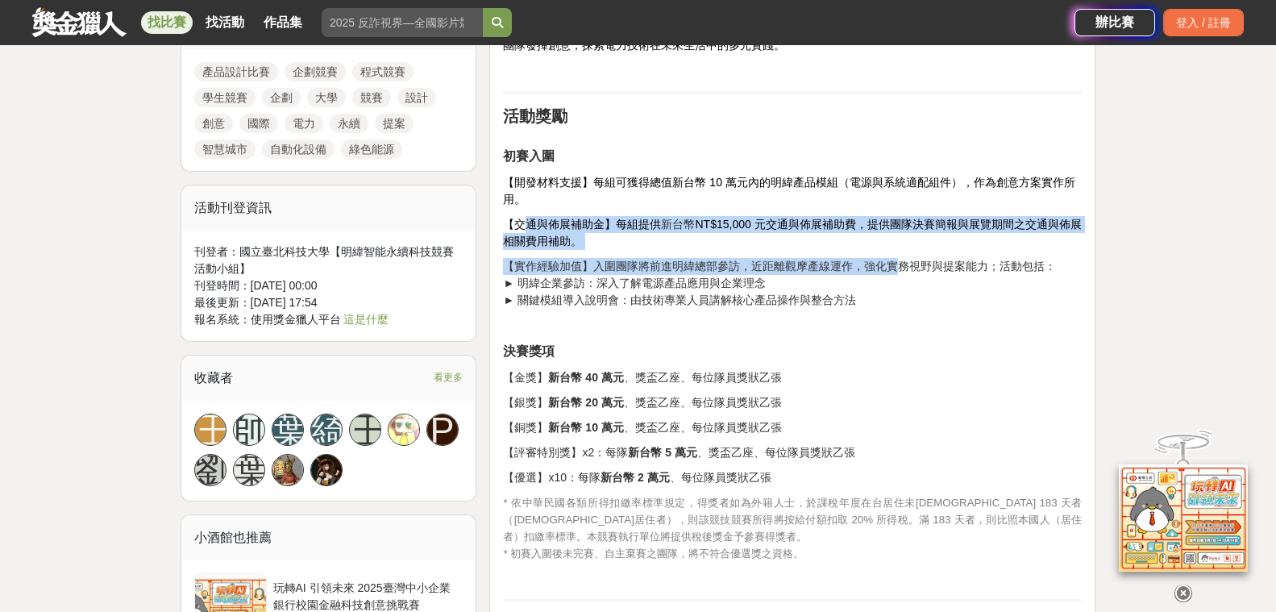
drag, startPoint x: 521, startPoint y: 225, endPoint x: 895, endPoint y: 250, distance: 374.9
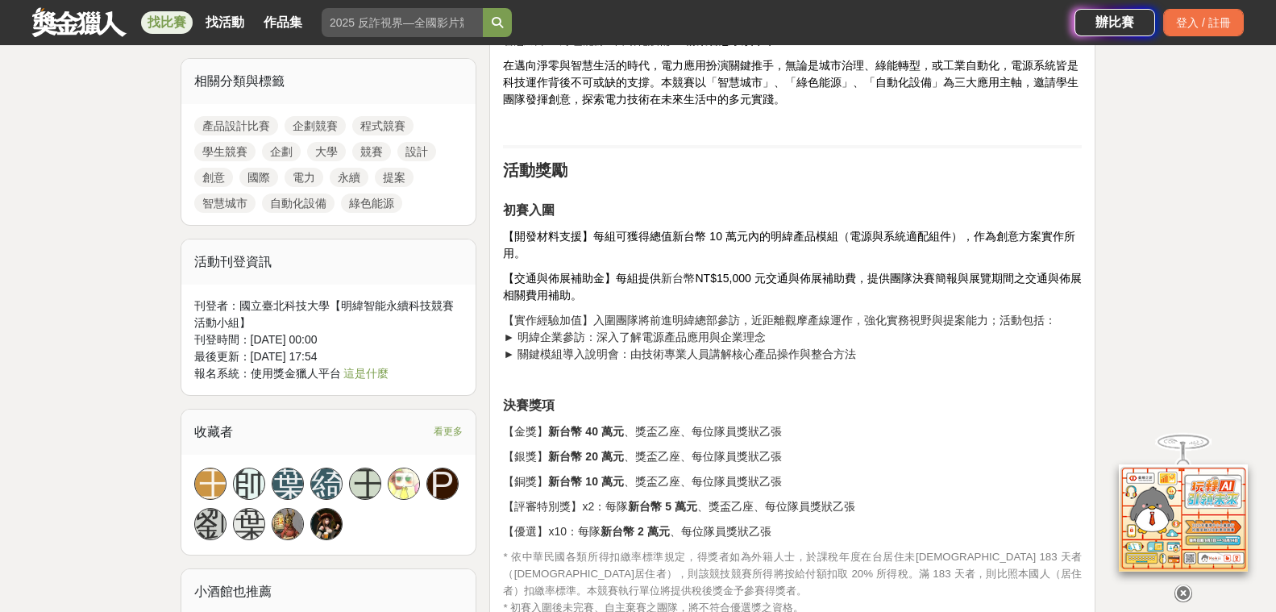
scroll to position [1048, 0]
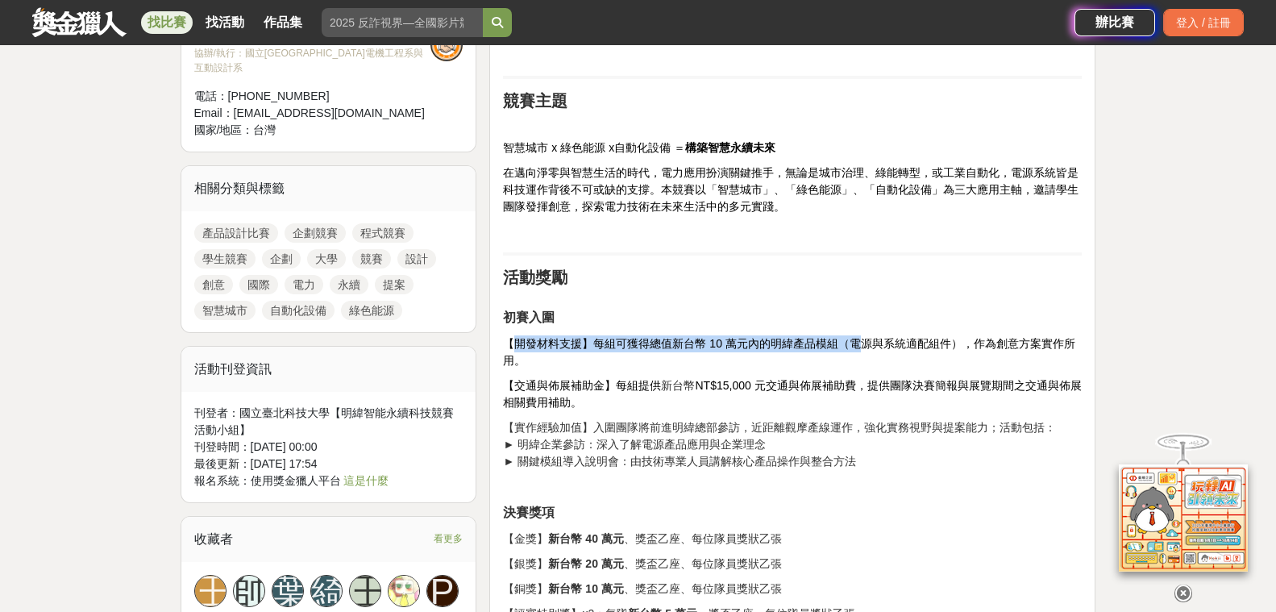
drag, startPoint x: 517, startPoint y: 344, endPoint x: 864, endPoint y: 344, distance: 347.5
click at [864, 344] on span "【開發材料支援】每組可獲得總值新台幣 10 萬元內的明緯產品模組（電源與系統適配組件），作為創意方案實作所用。" at bounding box center [789, 352] width 572 height 30
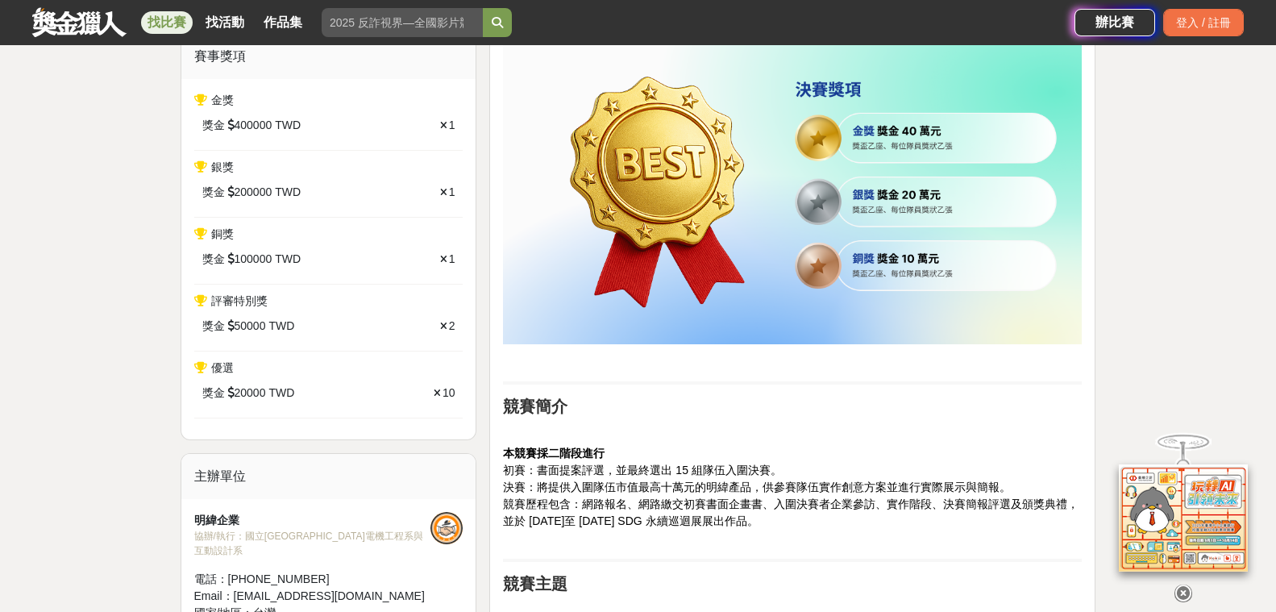
scroll to position [564, 0]
drag, startPoint x: 540, startPoint y: 474, endPoint x: 617, endPoint y: 468, distance: 76.8
click at [617, 468] on span "初賽：書面提案評選，並最終選出 15 組隊伍入圍決賽。" at bounding box center [642, 470] width 278 height 13
drag, startPoint x: 531, startPoint y: 489, endPoint x: 981, endPoint y: 526, distance: 451.3
click at [982, 525] on p "本競賽採二階段進行 初賽：書面提案評選，並最終選出 15 組隊伍入圍決賽。 決賽：將提供入圍隊伍市值最高十萬元的明緯產品，供參賽隊伍實作創意方案並進行實際展示…" at bounding box center [792, 497] width 579 height 102
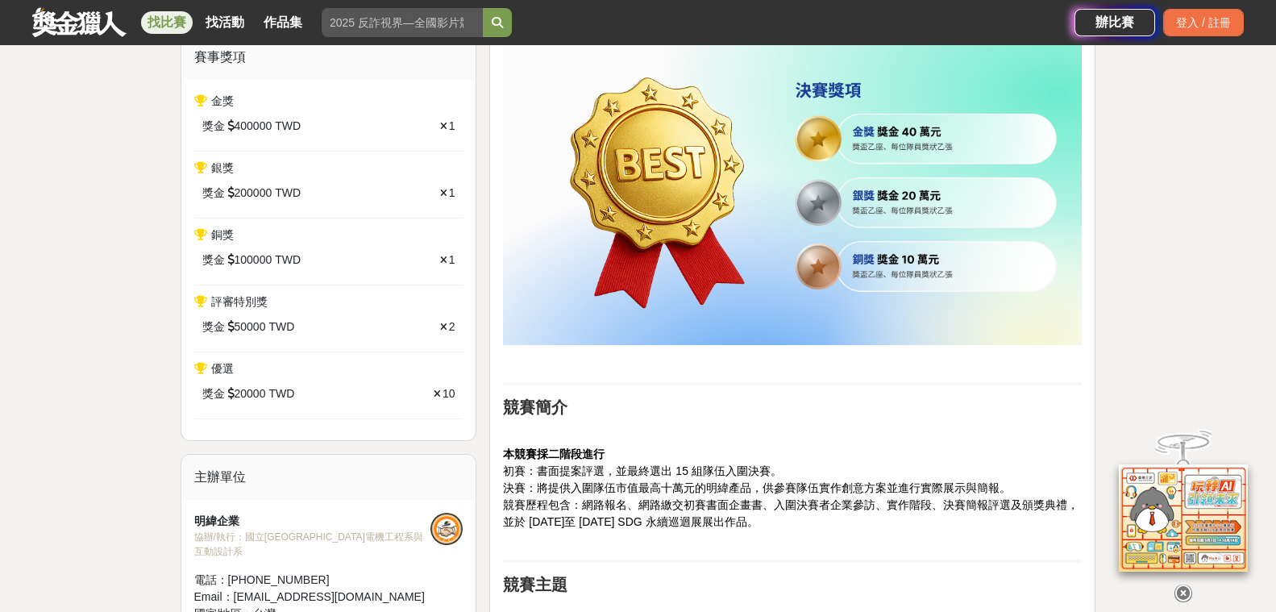
click at [931, 543] on p "本競賽採二階段進行 初賽：書面提案評選，並最終選出 15 組隊伍入圍決賽。 決賽：將提供入圍隊伍市值最高十萬元的明緯產品，供參賽隊伍實作創意方案並進行實際展示…" at bounding box center [792, 497] width 579 height 102
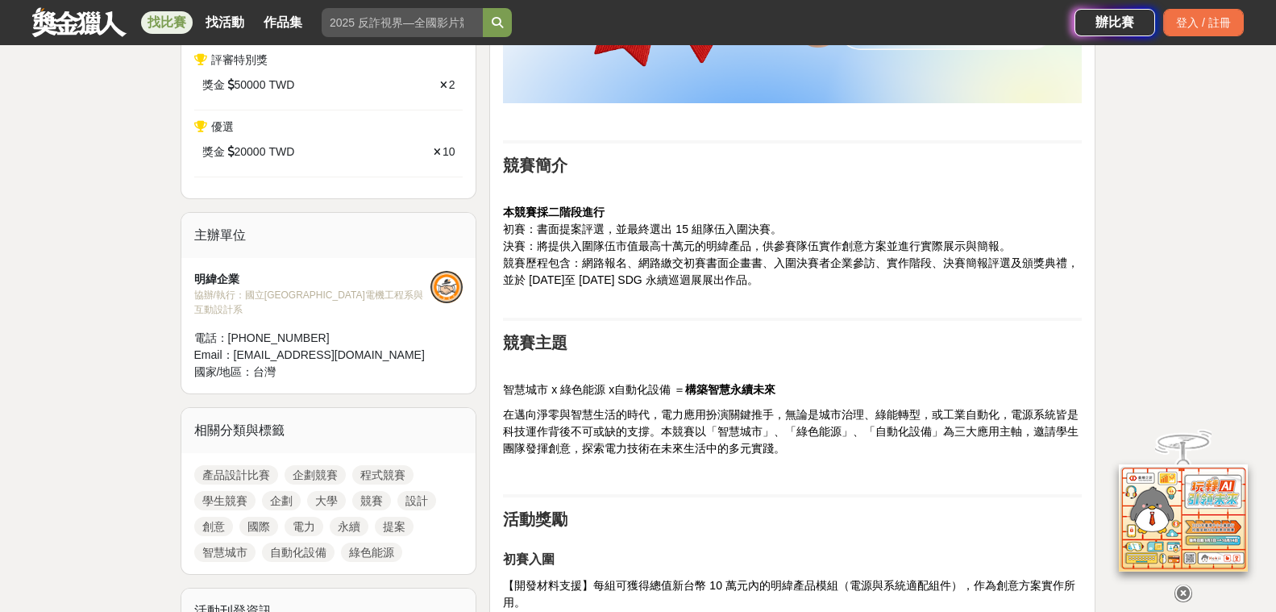
scroll to position [887, 0]
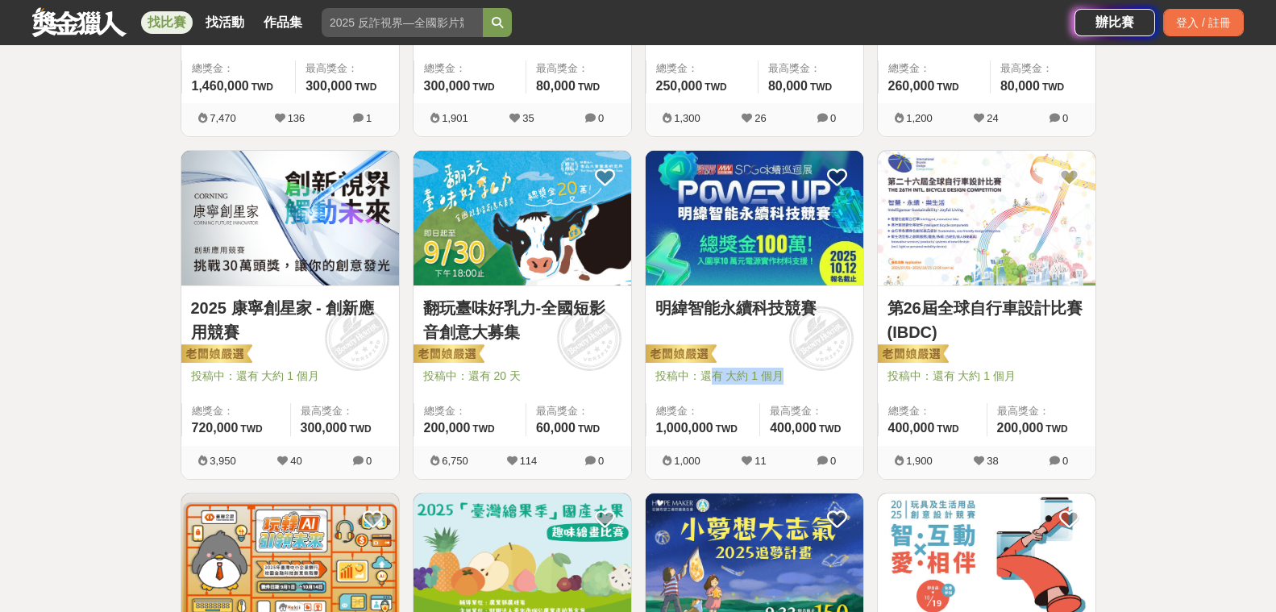
drag, startPoint x: 711, startPoint y: 377, endPoint x: 788, endPoint y: 377, distance: 77.4
click at [788, 377] on span "投稿中：還有 大約 1 個月" at bounding box center [754, 376] width 198 height 17
click at [818, 377] on span at bounding box center [820, 337] width 89 height 89
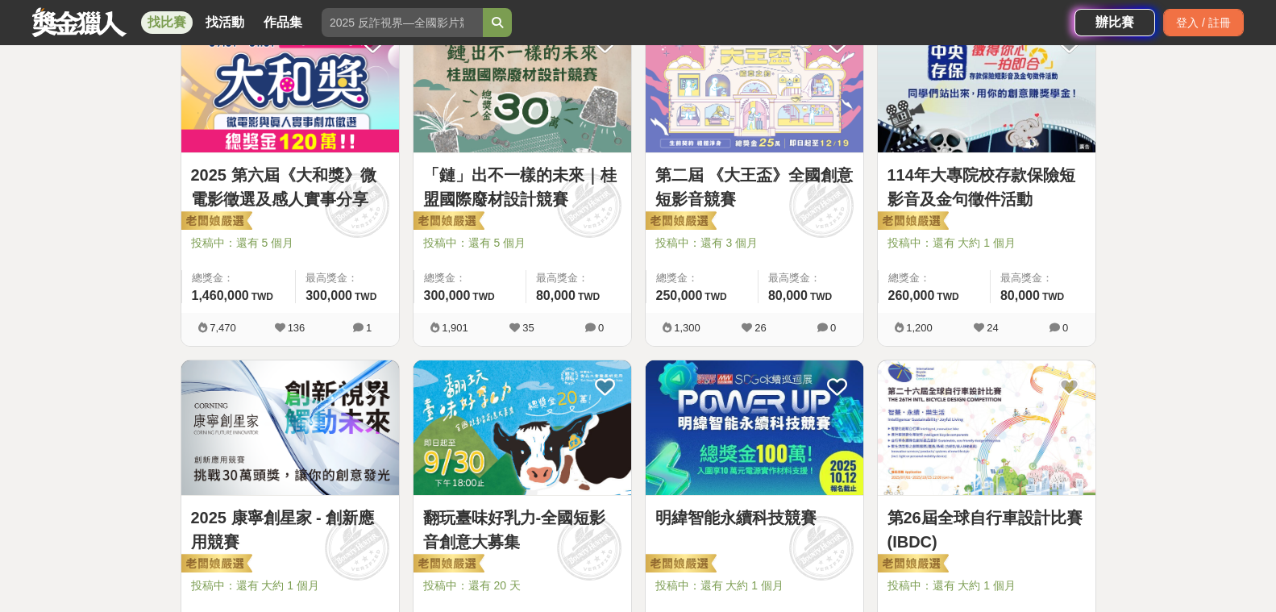
scroll to position [645, 0]
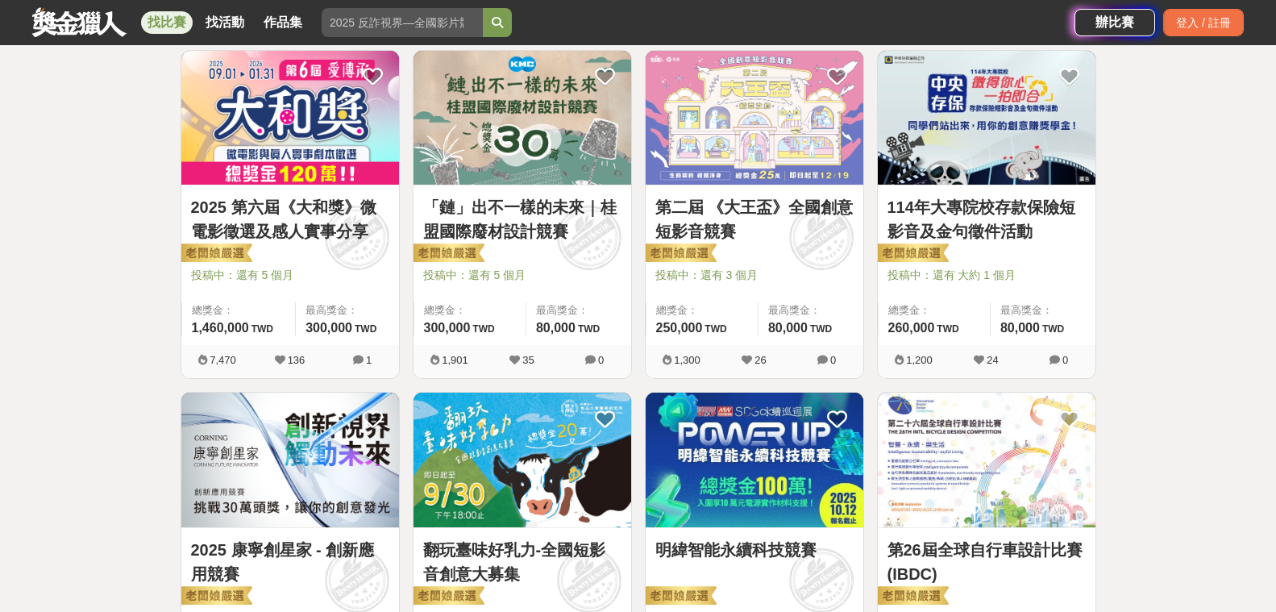
click at [306, 167] on img at bounding box center [290, 118] width 218 height 135
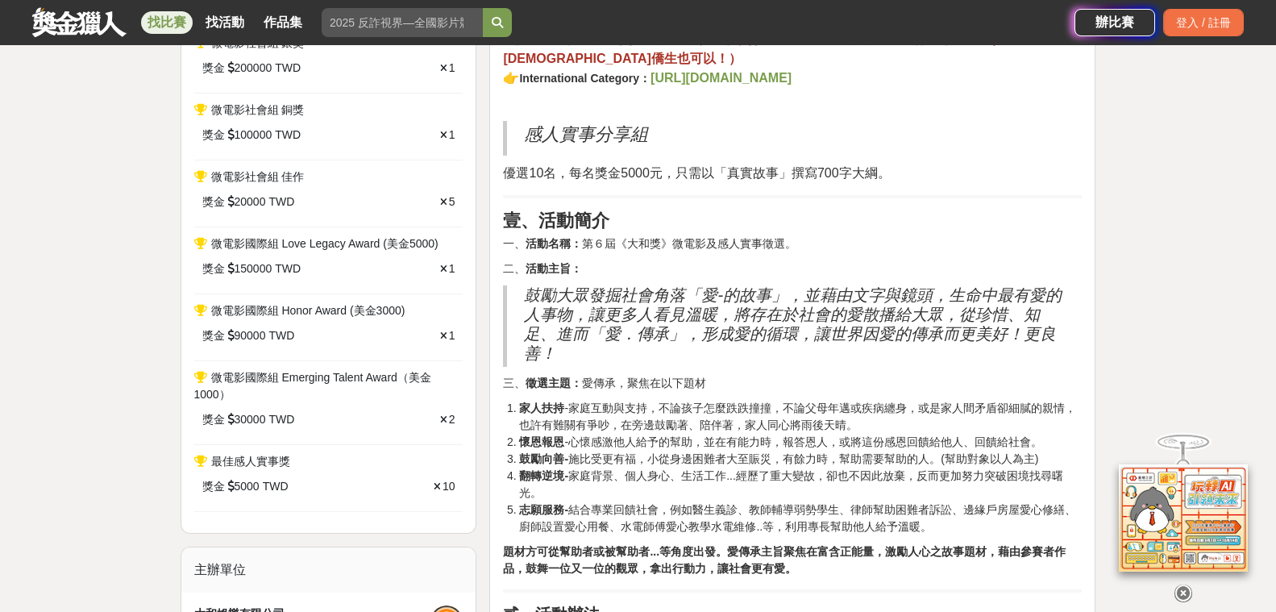
scroll to position [1048, 0]
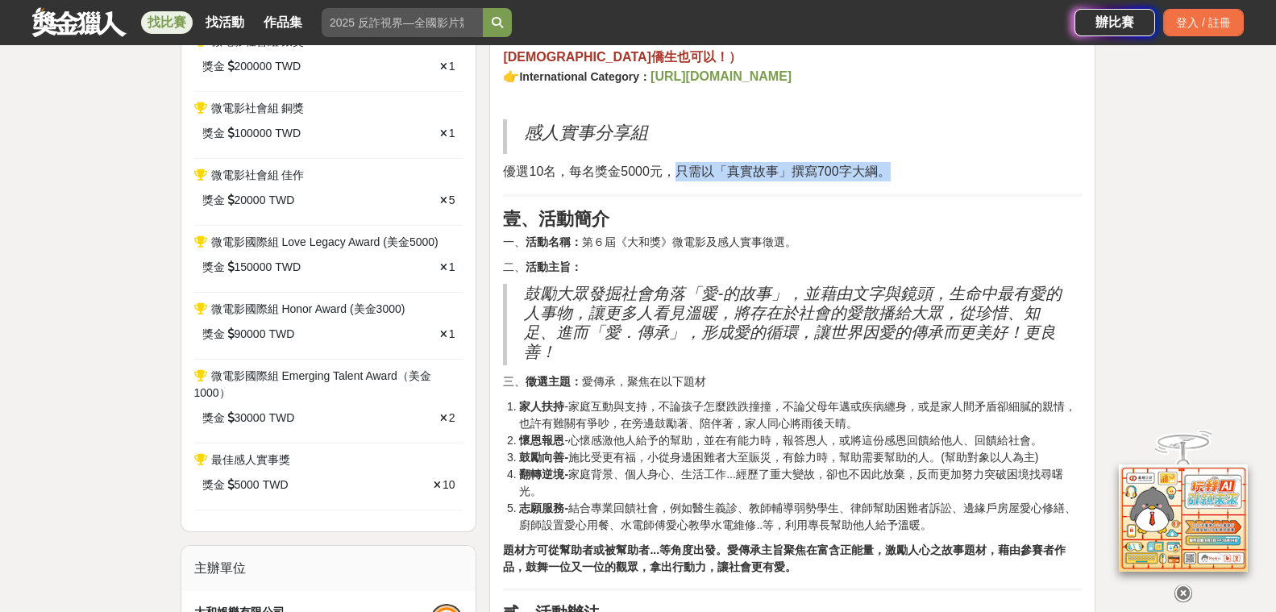
drag, startPoint x: 680, startPoint y: 174, endPoint x: 899, endPoint y: 169, distance: 219.3
click at [899, 169] on p "優選10名，每名獎金5000元，只需以「真實故事」撰寫700字大綱。" at bounding box center [792, 171] width 579 height 19
click at [647, 286] on h2 "鼓勵大眾發掘社會角落「愛-的故事」，並藉由文字與鏡頭，生命中最有愛的人事物，讓更多人看見溫暖，將存在於社會的愛散播給大眾，從珍惜、知足、進而「愛．傳承」，形成…" at bounding box center [794, 322] width 541 height 77
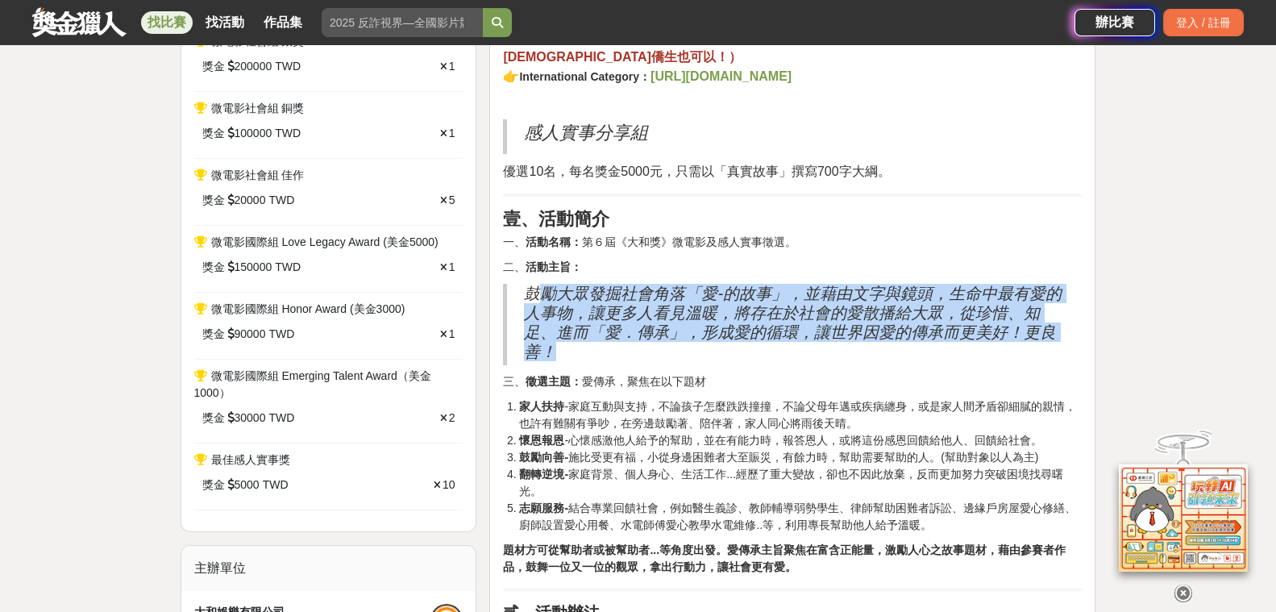
drag, startPoint x: 533, startPoint y: 291, endPoint x: 801, endPoint y: 344, distance: 273.7
click at [801, 344] on h2 "鼓勵大眾發掘社會角落「愛-的故事」，並藉由文字與鏡頭，生命中最有愛的人事物，讓更多人看見溫暖，將存在於社會的愛散播給大眾，從珍惜、知足、進而「愛．傳承」，形成…" at bounding box center [794, 322] width 541 height 77
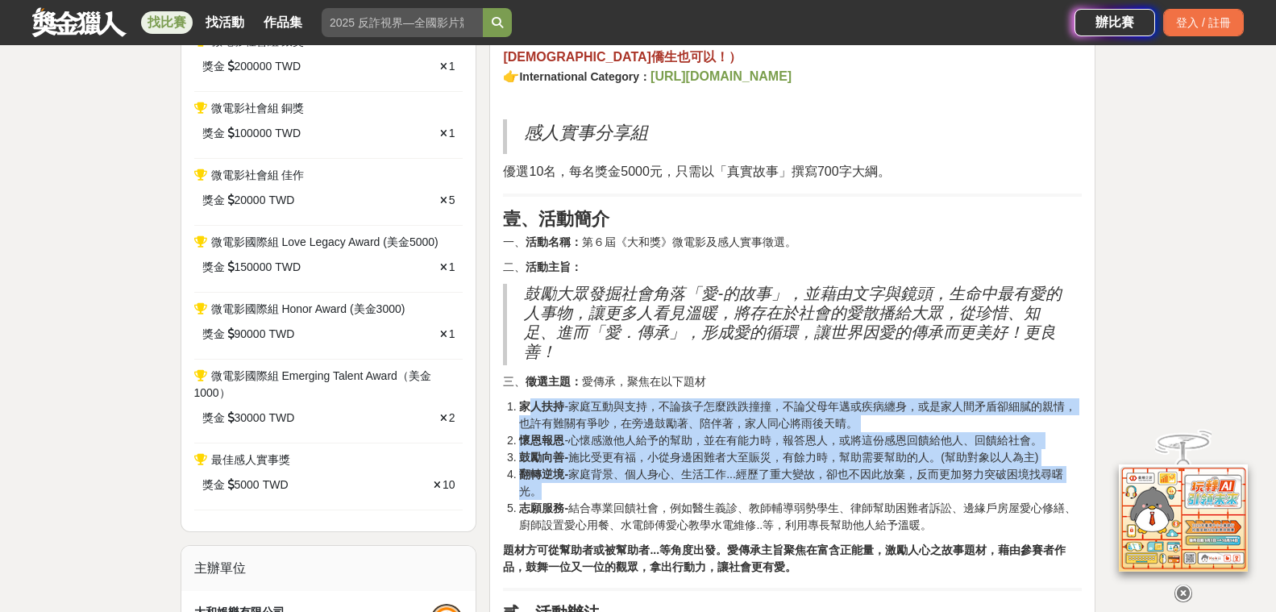
drag, startPoint x: 528, startPoint y: 406, endPoint x: 591, endPoint y: 494, distance: 108.1
click at [591, 494] on ol "家人扶持 -家庭互動與支持，不論孩子怎麼跌跌撞撞，不論父母年邁或疾病纏身，或是家人間矛盾卻細膩的親情，也許有難關有爭吵，在旁邊鼓勵著、陪伴著，家人同心將雨後天…" at bounding box center [792, 465] width 579 height 135
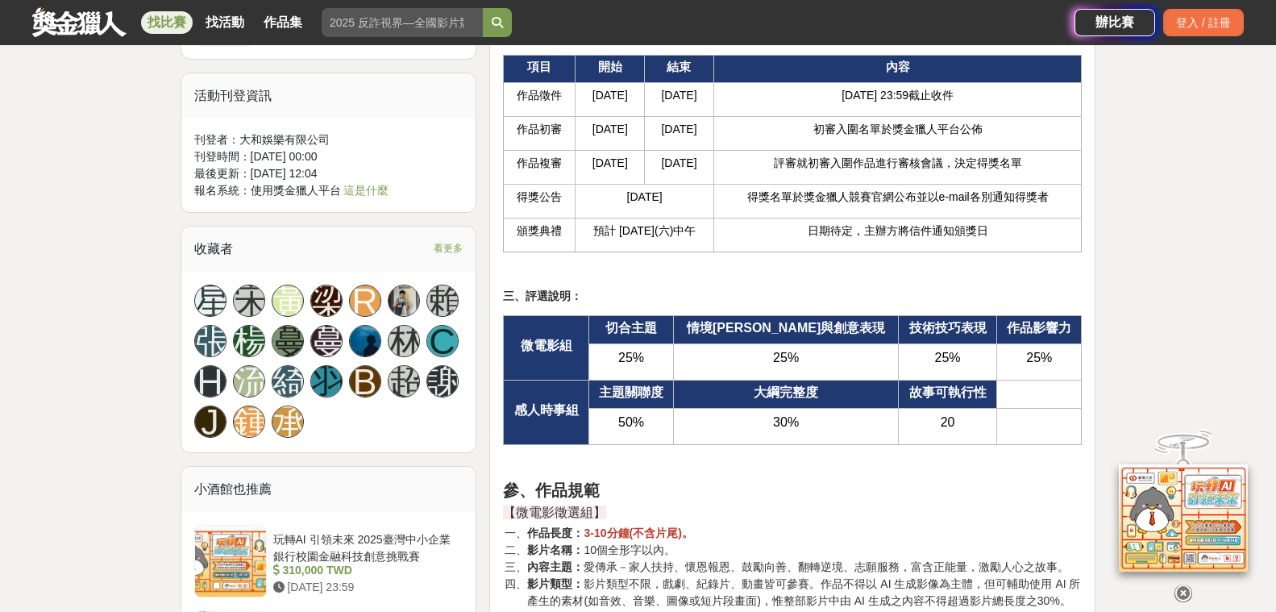
scroll to position [1935, 0]
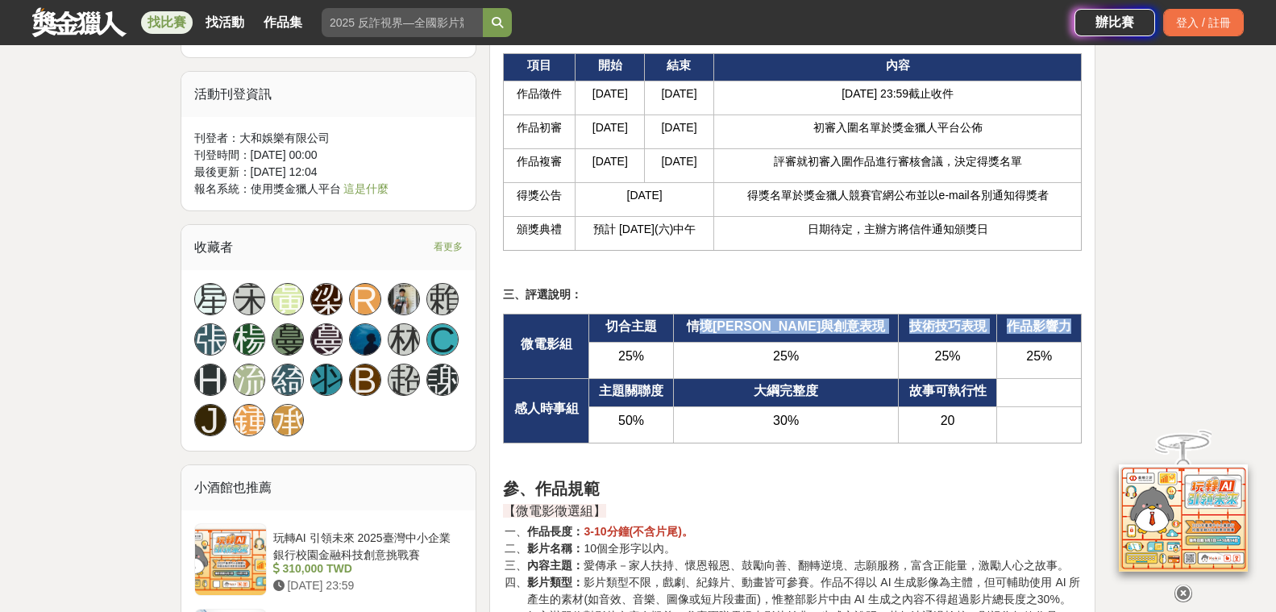
drag, startPoint x: 780, startPoint y: 321, endPoint x: 1063, endPoint y: 328, distance: 283.1
click at [1063, 328] on tr "微電影組 切合主題 情境[PERSON_NAME]與創意表現 技術技巧表現 作品影響力" at bounding box center [793, 328] width 578 height 28
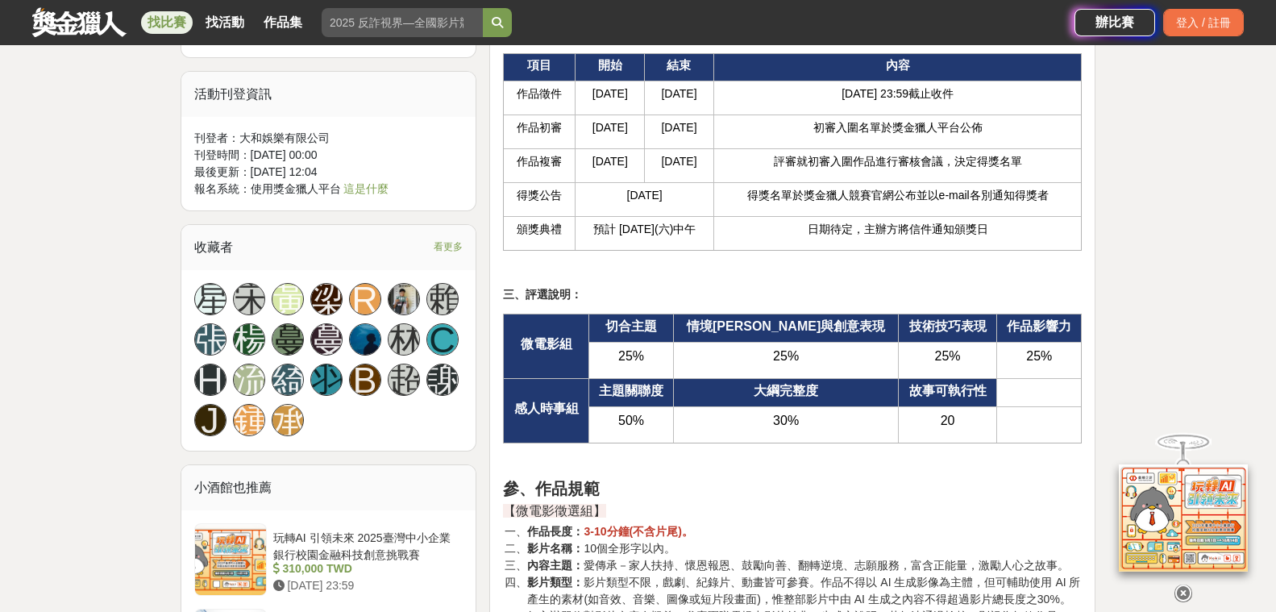
click at [797, 458] on p at bounding box center [792, 462] width 579 height 17
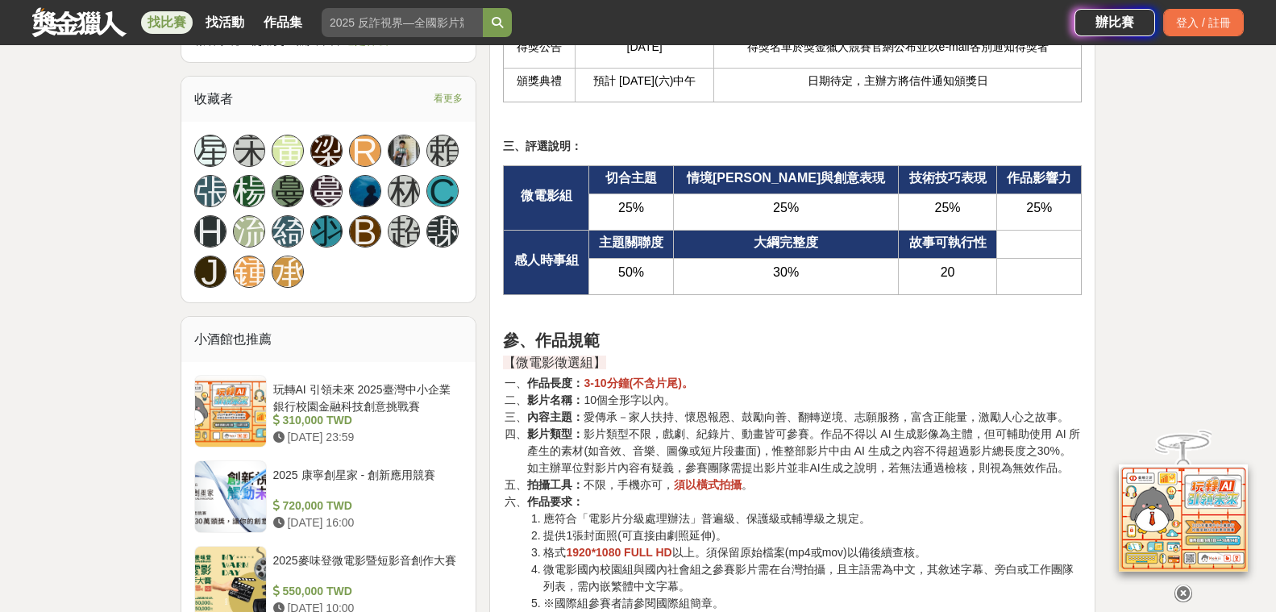
scroll to position [2257, 0]
